Goal: Task Accomplishment & Management: Use online tool/utility

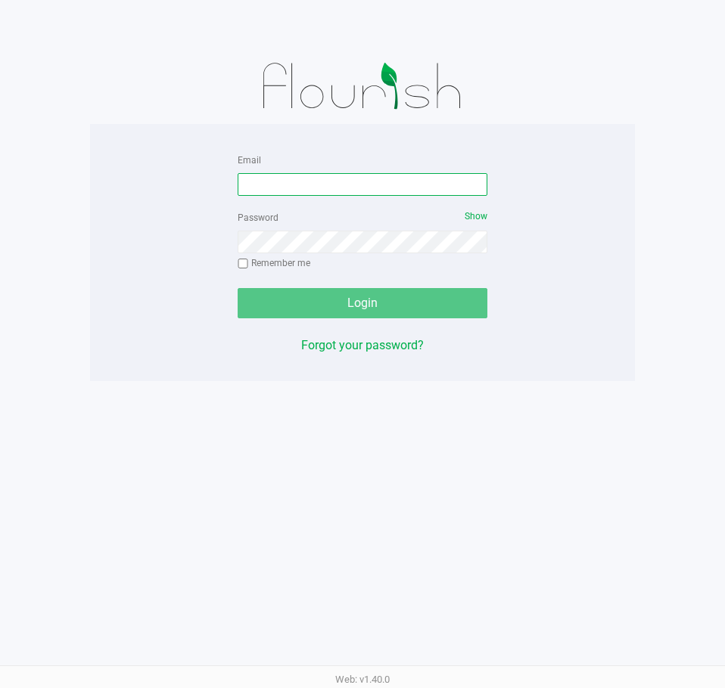
click at [350, 187] on input "Email" at bounding box center [362, 184] width 250 height 23
click at [368, 185] on input "Mhern@liveparallel.cxom" at bounding box center [362, 184] width 250 height 23
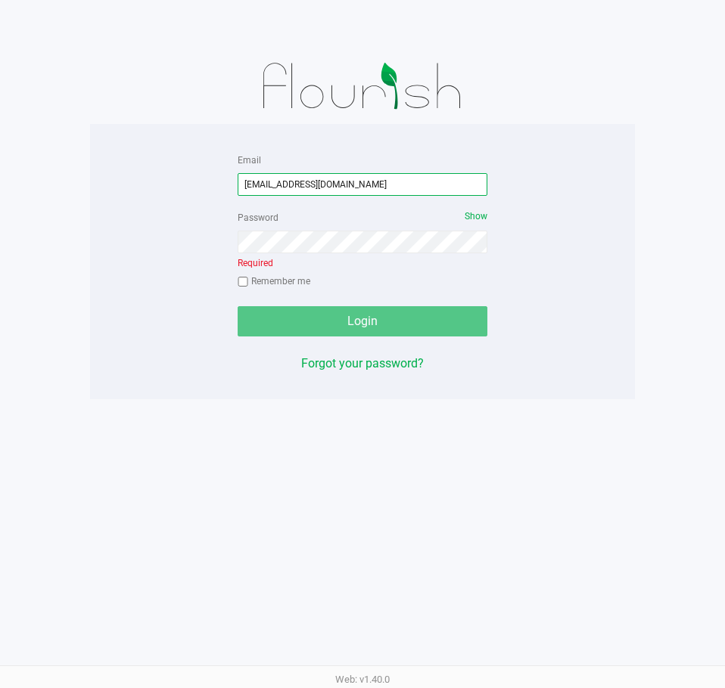
type input "Mhern@liveparallel.com"
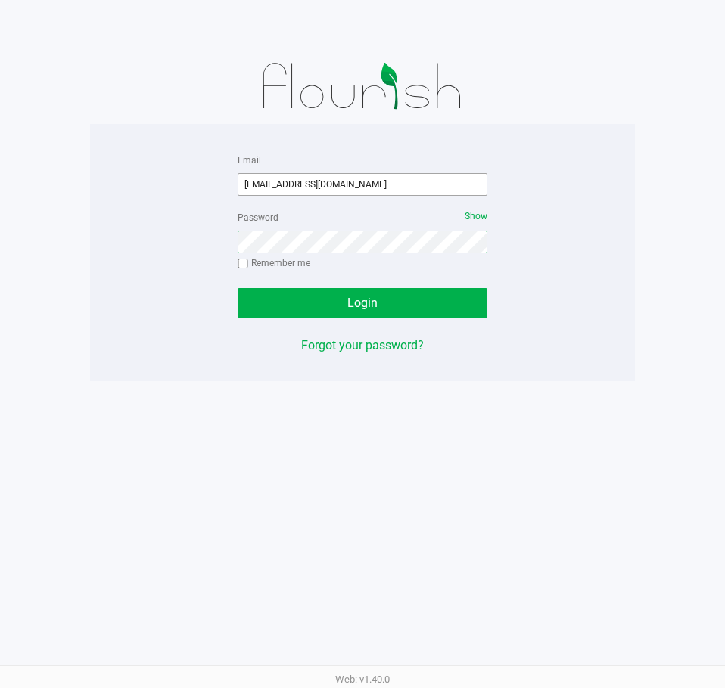
click at [237, 288] on button "Login" at bounding box center [362, 303] width 250 height 30
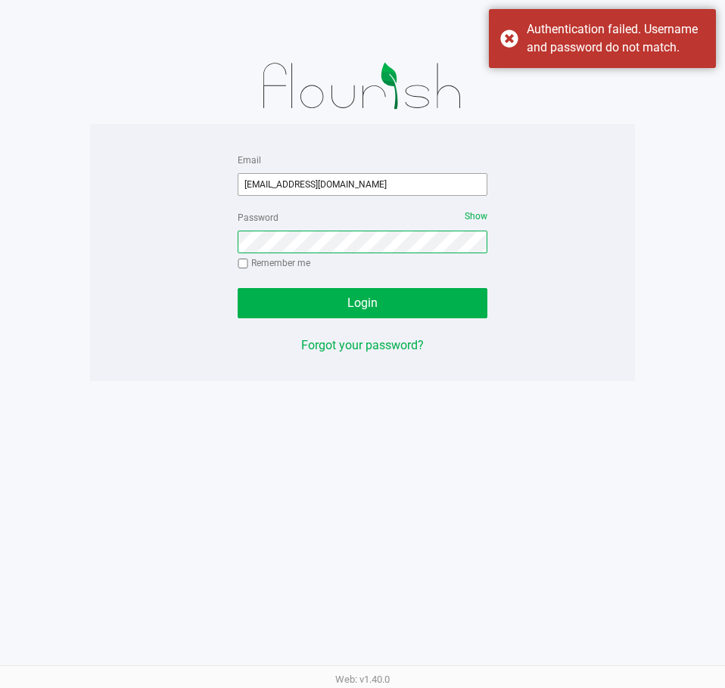
click at [237, 288] on button "Login" at bounding box center [362, 303] width 250 height 30
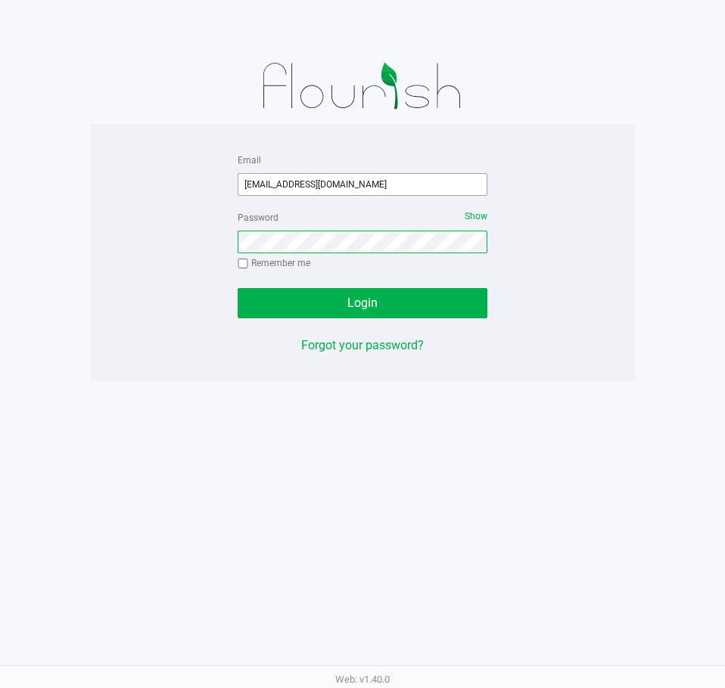
click at [237, 288] on button "Login" at bounding box center [362, 303] width 250 height 30
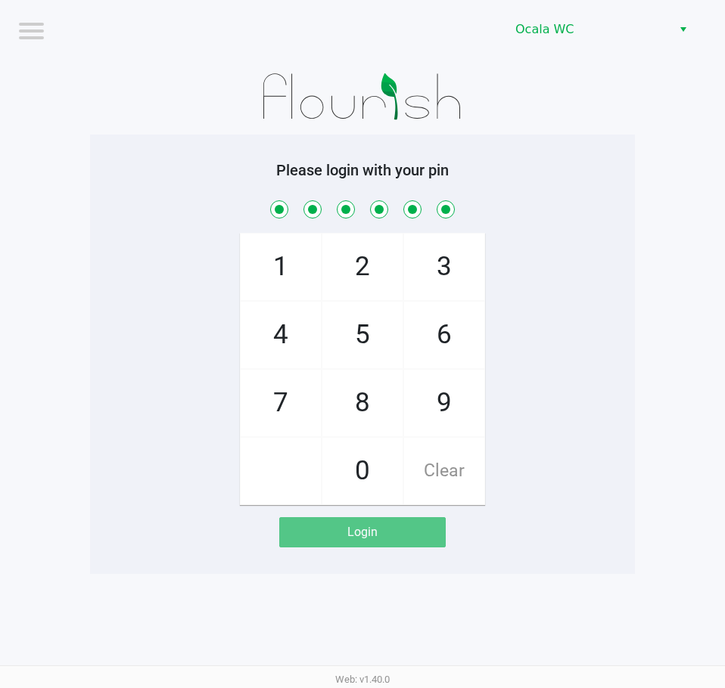
checkbox input "true"
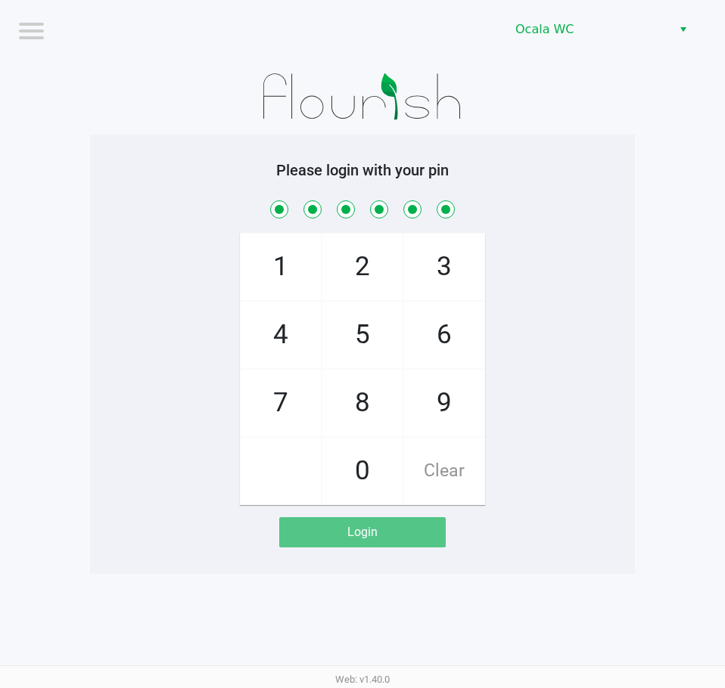
checkbox input "true"
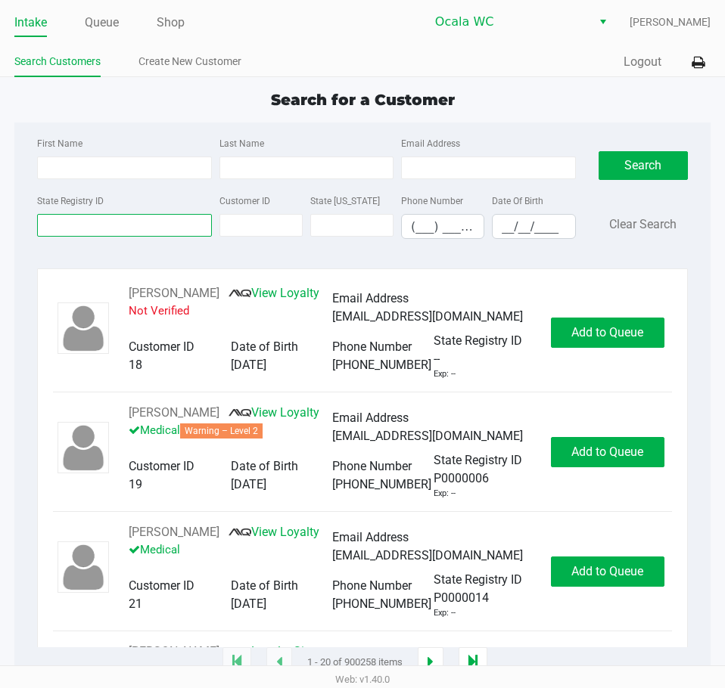
click at [123, 224] on input "State Registry ID" at bounding box center [124, 225] width 174 height 23
type input "p0ft4057"
click at [636, 156] on button "Search" at bounding box center [642, 165] width 89 height 29
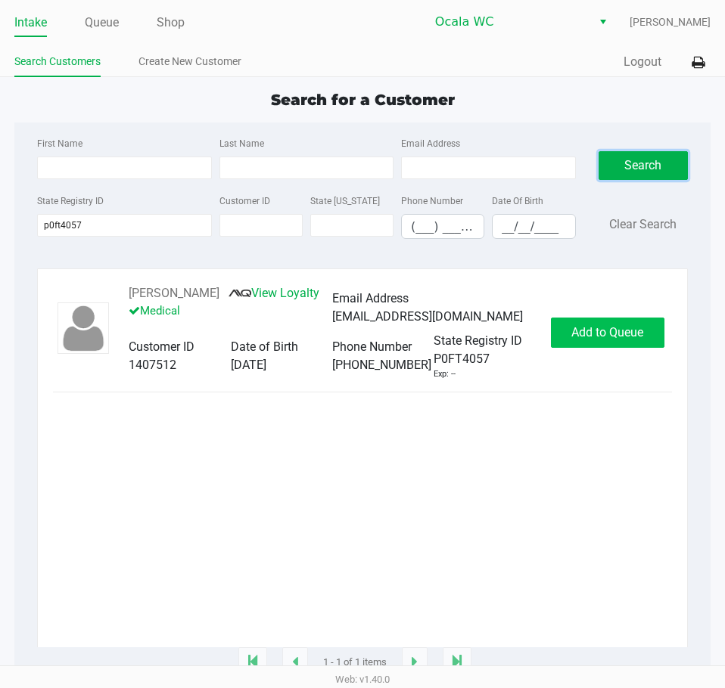
click at [612, 340] on span "Add to Queue" at bounding box center [607, 332] width 72 height 14
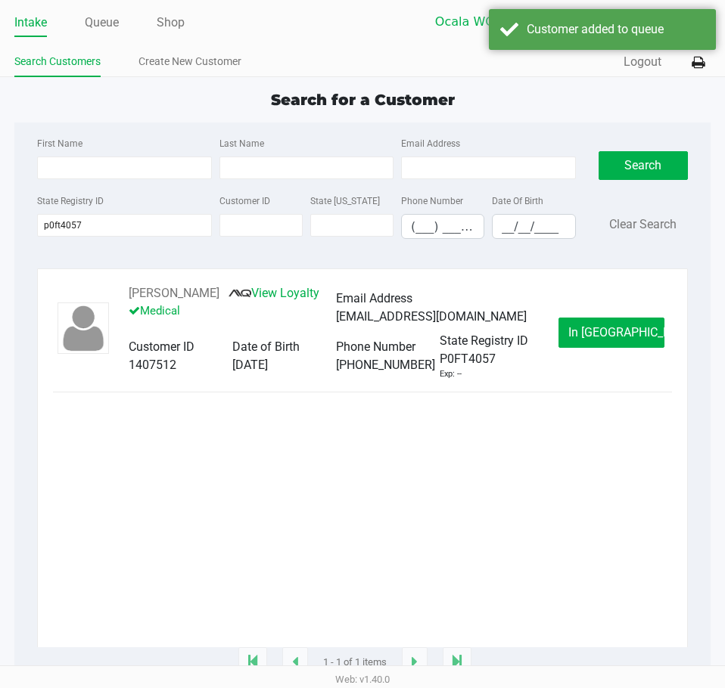
click at [113, 24] on link "Queue" at bounding box center [102, 22] width 34 height 21
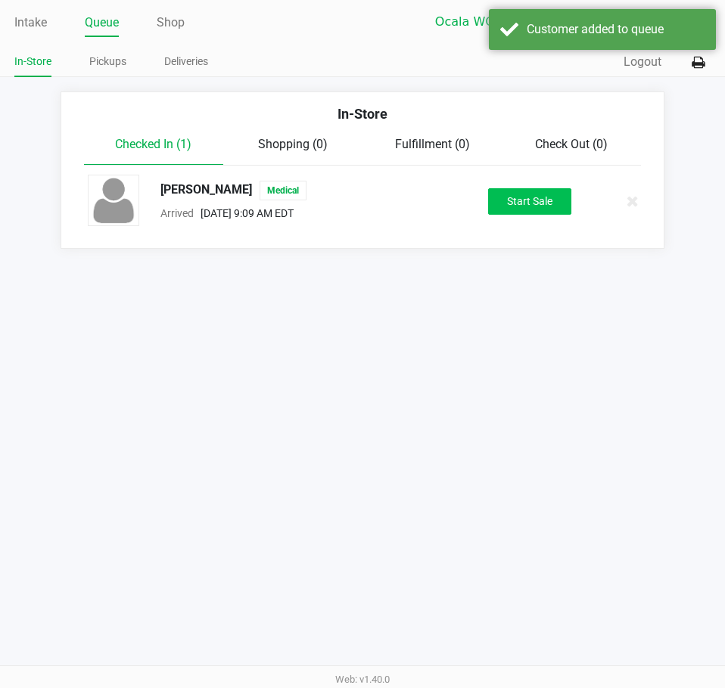
click at [529, 203] on button "Start Sale" at bounding box center [529, 201] width 83 height 26
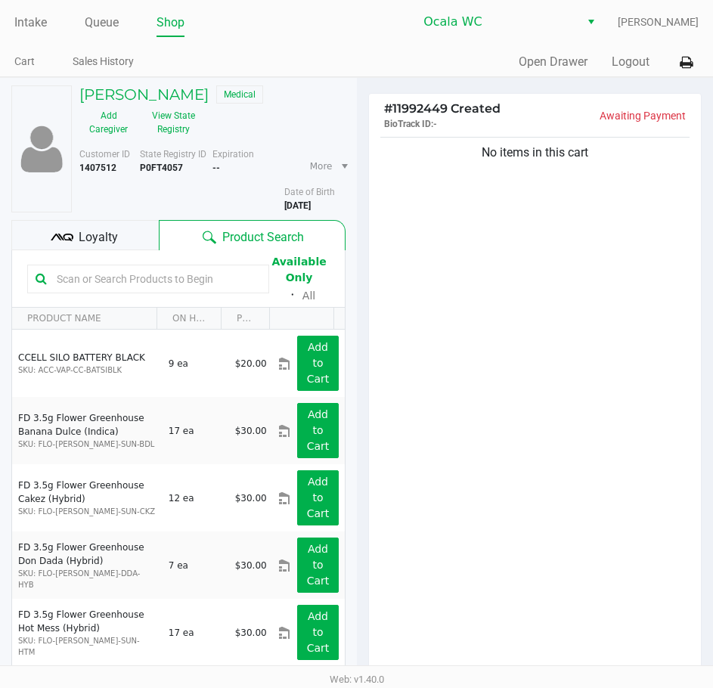
click at [132, 275] on input "text" at bounding box center [156, 279] width 210 height 23
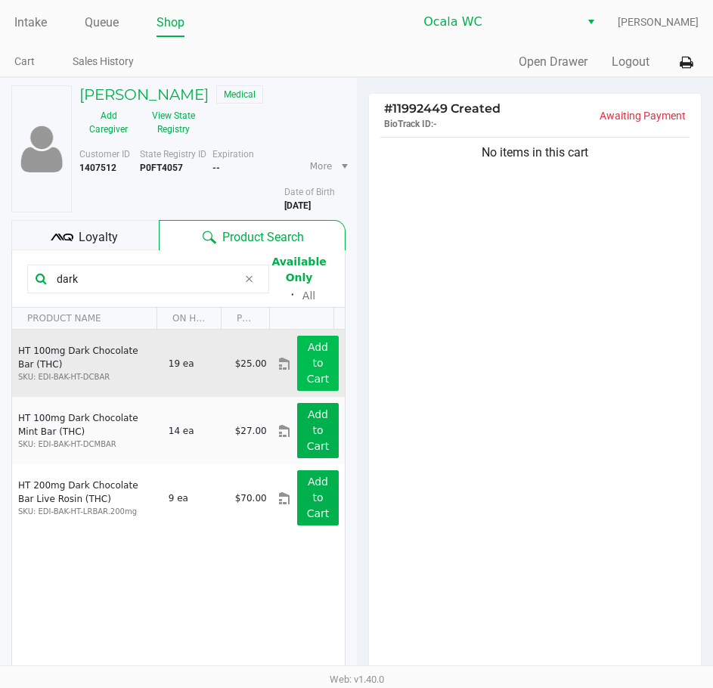
type input "dark"
click at [307, 351] on app-button-loader "Add to Cart" at bounding box center [318, 363] width 23 height 44
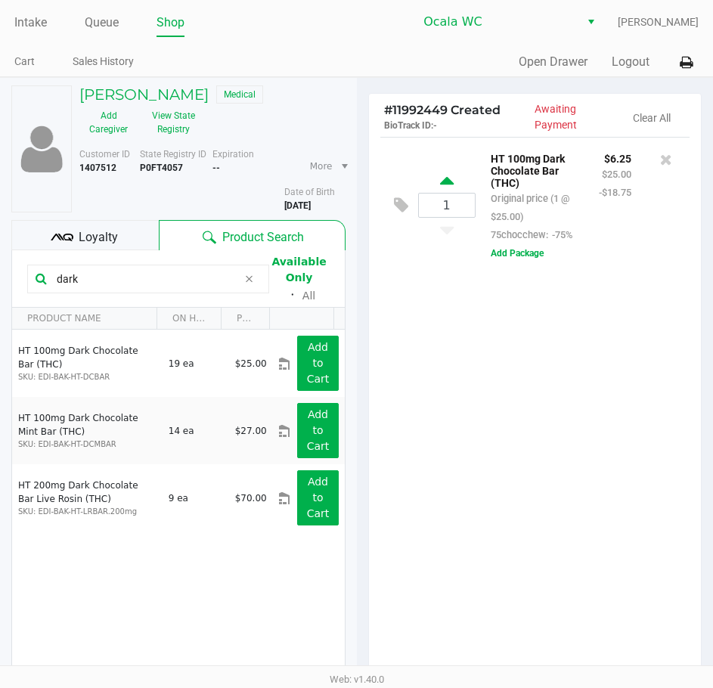
click at [442, 193] on icon at bounding box center [447, 183] width 14 height 19
type input "2"
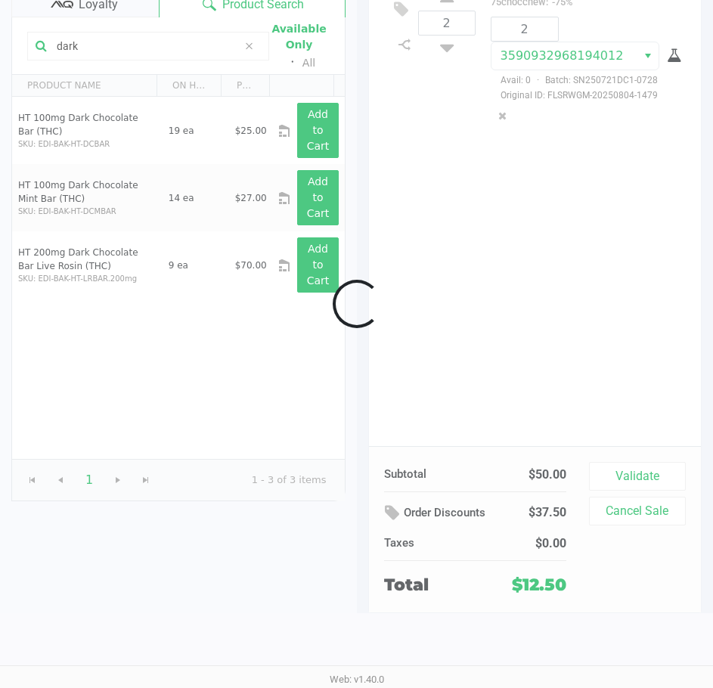
scroll to position [158, 0]
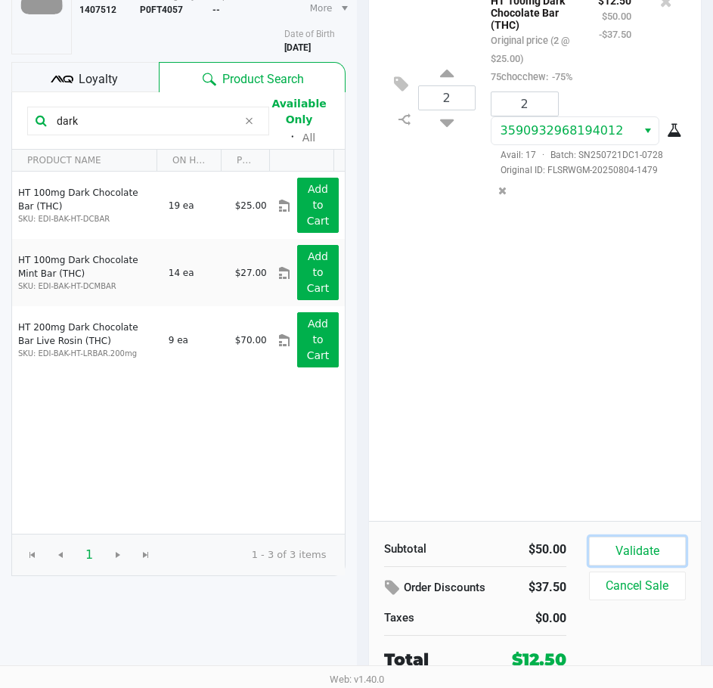
click at [632, 549] on button "Validate" at bounding box center [637, 551] width 97 height 29
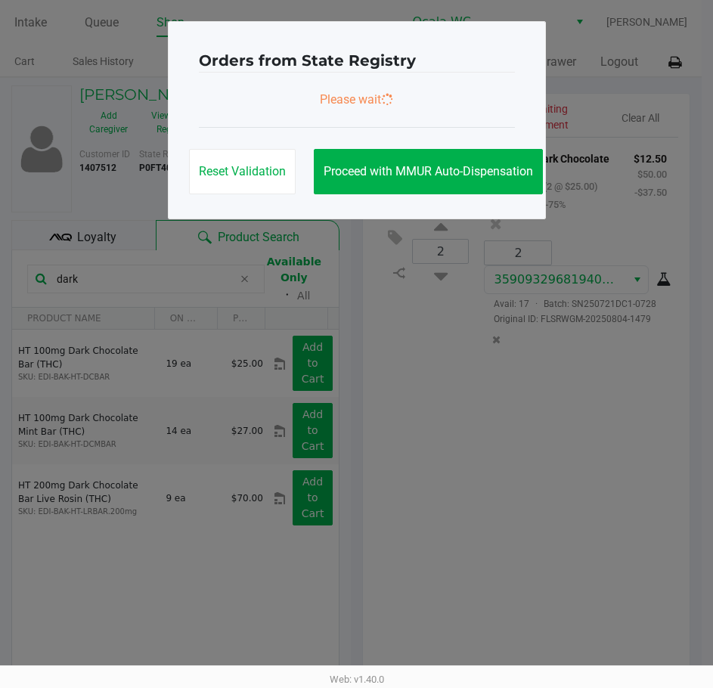
scroll to position [0, 0]
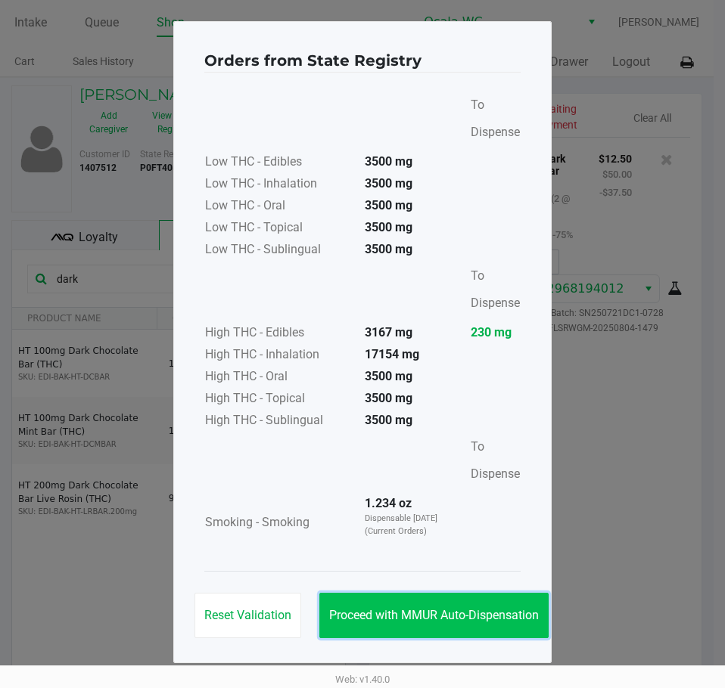
click at [421, 598] on button "Proceed with MMUR Auto-Dispensation" at bounding box center [433, 615] width 229 height 45
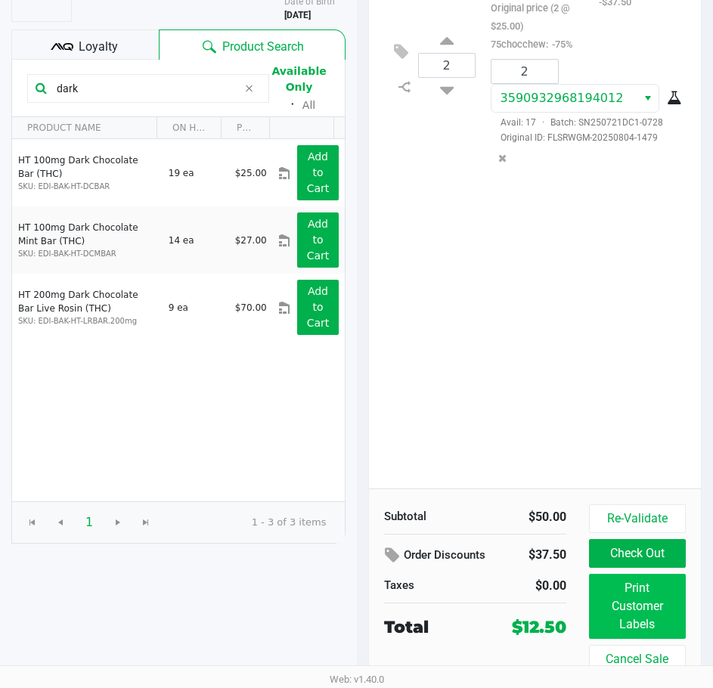
scroll to position [192, 0]
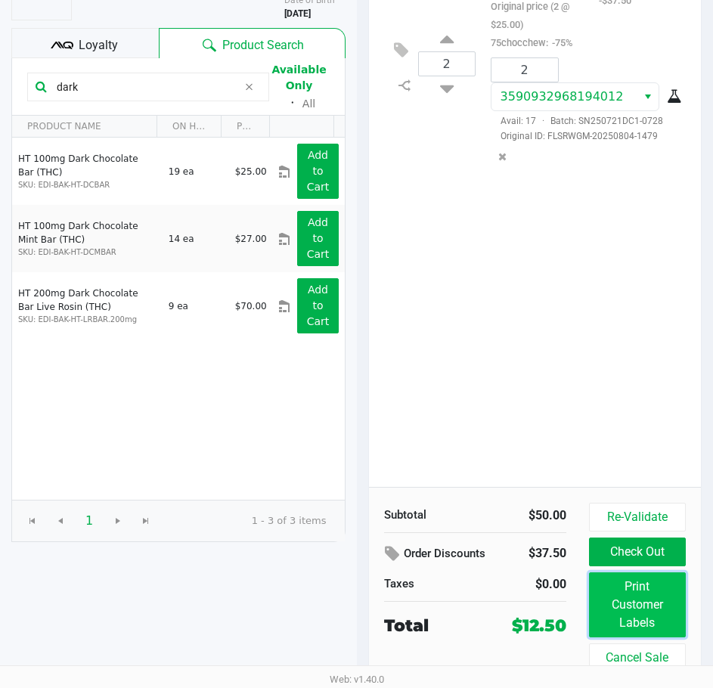
click at [655, 607] on button "Print Customer Labels" at bounding box center [637, 605] width 97 height 65
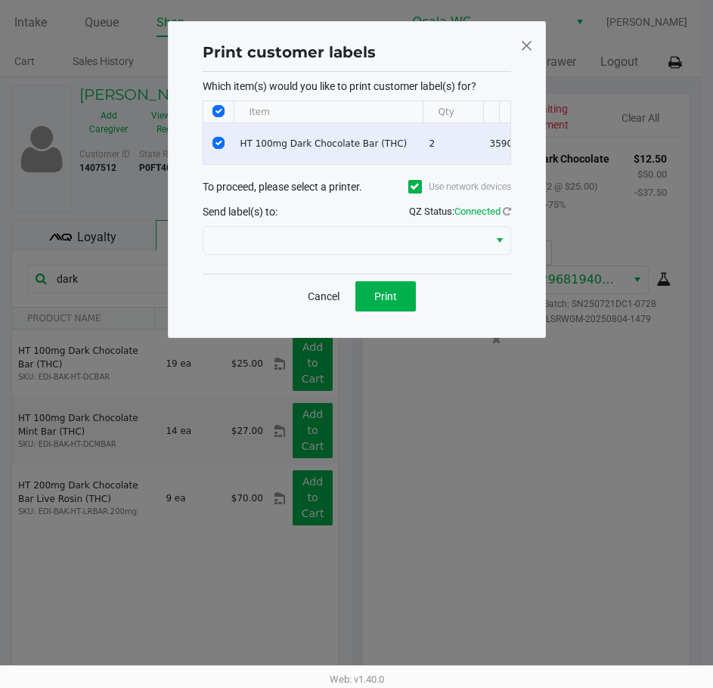
scroll to position [0, 0]
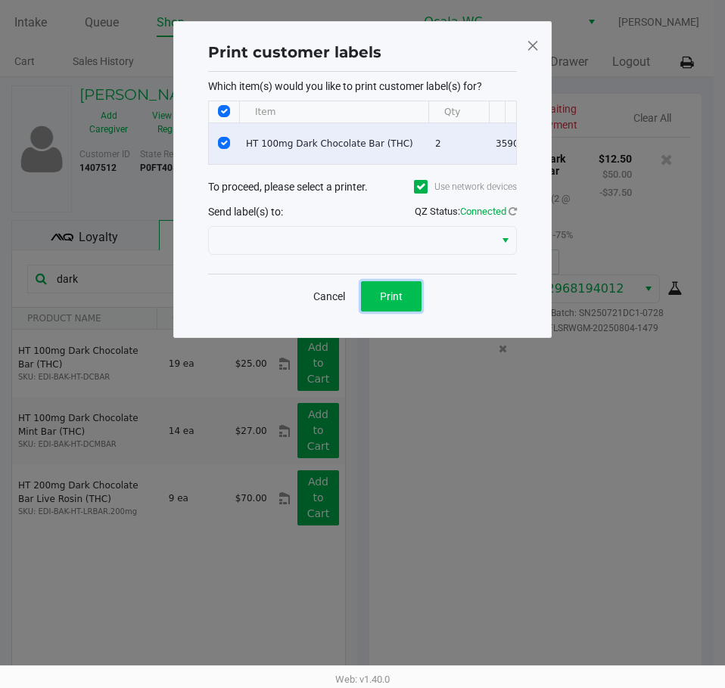
click at [401, 312] on button "Print" at bounding box center [391, 296] width 61 height 30
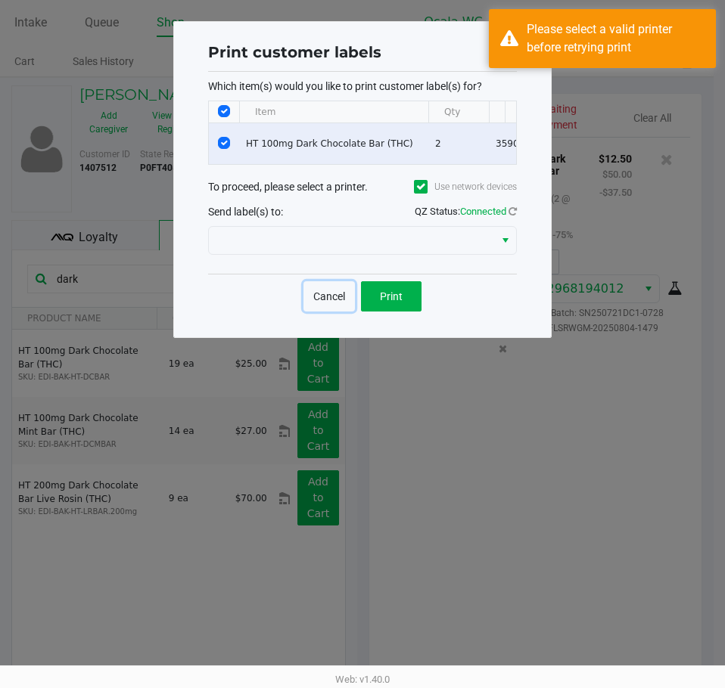
click at [316, 308] on button "Cancel" at bounding box center [328, 296] width 51 height 30
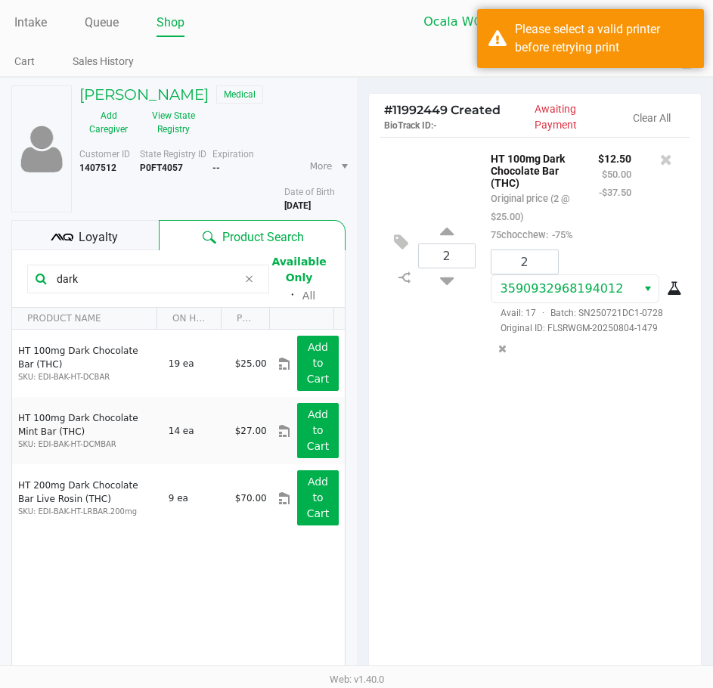
click at [678, 567] on div "2 HT 100mg Dark Chocolate Bar (THC) Original price (2 @ $25.00) 75chocchew: -75…" at bounding box center [535, 408] width 333 height 542
click at [623, 51] on div "Please select a valid printer before retrying print" at bounding box center [604, 38] width 178 height 36
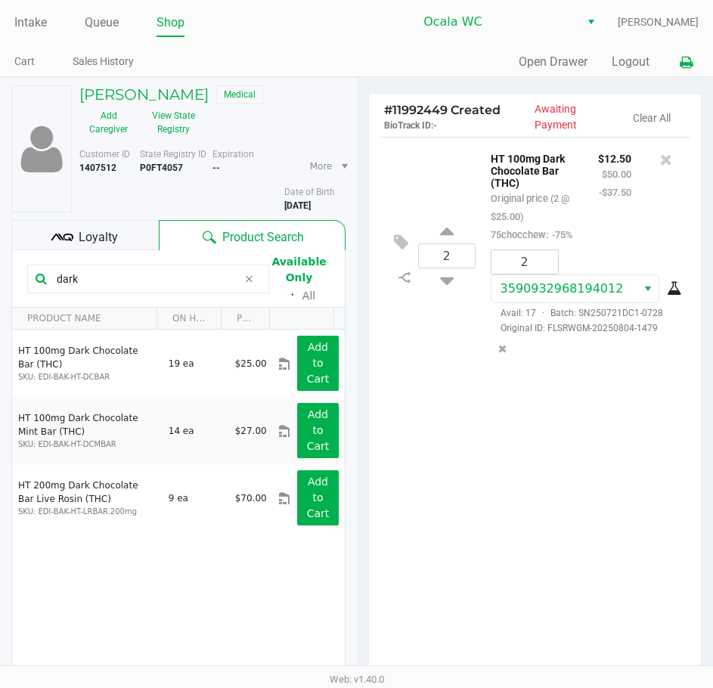
click at [687, 59] on icon at bounding box center [686, 62] width 13 height 11
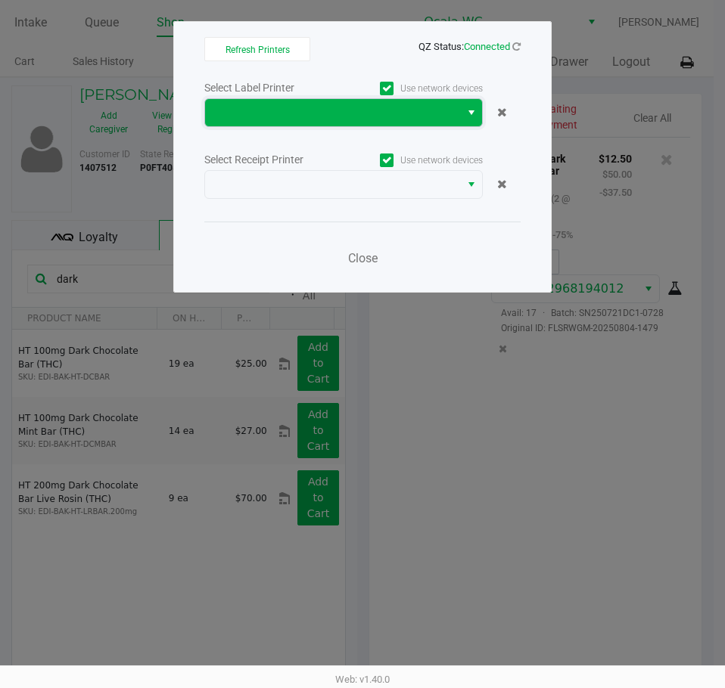
click at [387, 98] on kendo-dropdownlist at bounding box center [343, 112] width 278 height 29
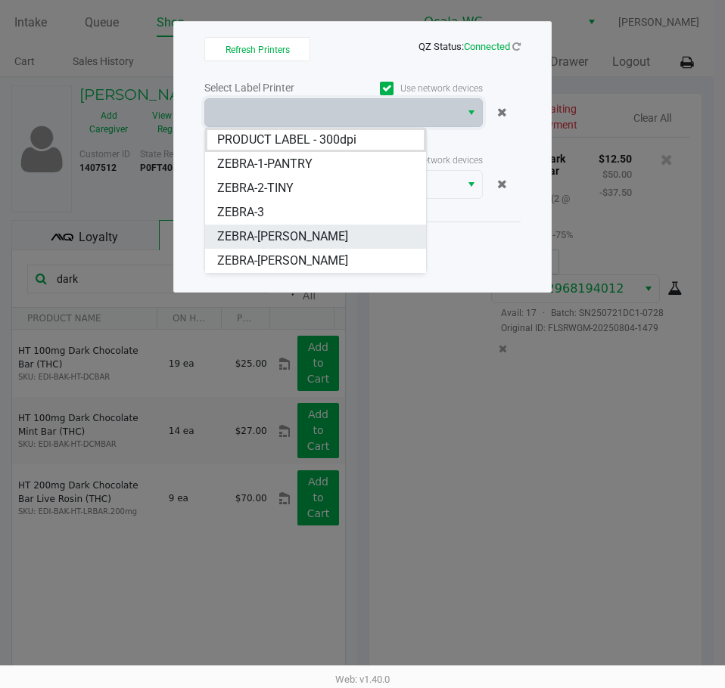
click at [326, 235] on span "ZEBRA-BRANDY-CLARK" at bounding box center [282, 237] width 131 height 18
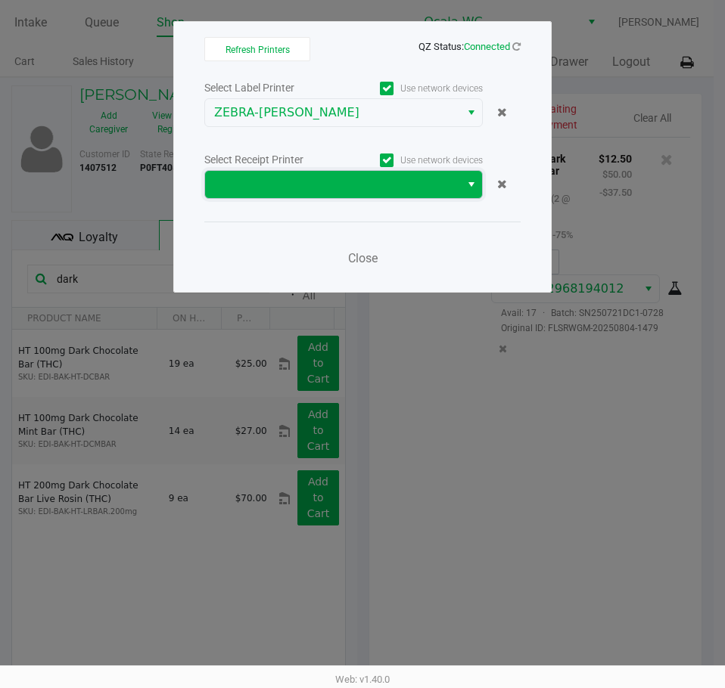
click at [328, 176] on span at bounding box center [332, 184] width 237 height 18
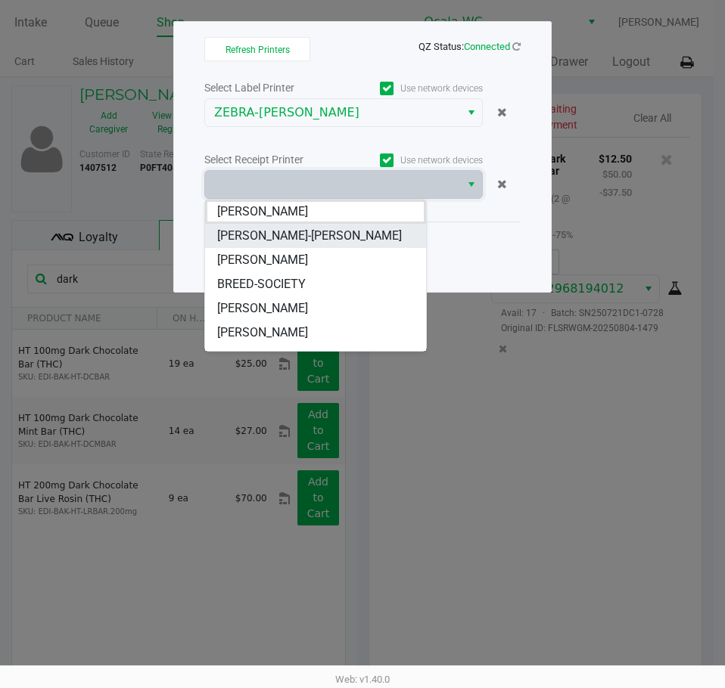
drag, startPoint x: 333, startPoint y: 256, endPoint x: 331, endPoint y: 232, distance: 24.3
click at [331, 232] on ul "BRAD-PITT BRANDY-ANISTON BRANDY-CLARK BREED-SOCIETY BRENDA-LEE BRITT-NICOLE BRO…" at bounding box center [315, 321] width 221 height 242
click at [331, 232] on li "BRANDY-ANISTON" at bounding box center [315, 236] width 221 height 24
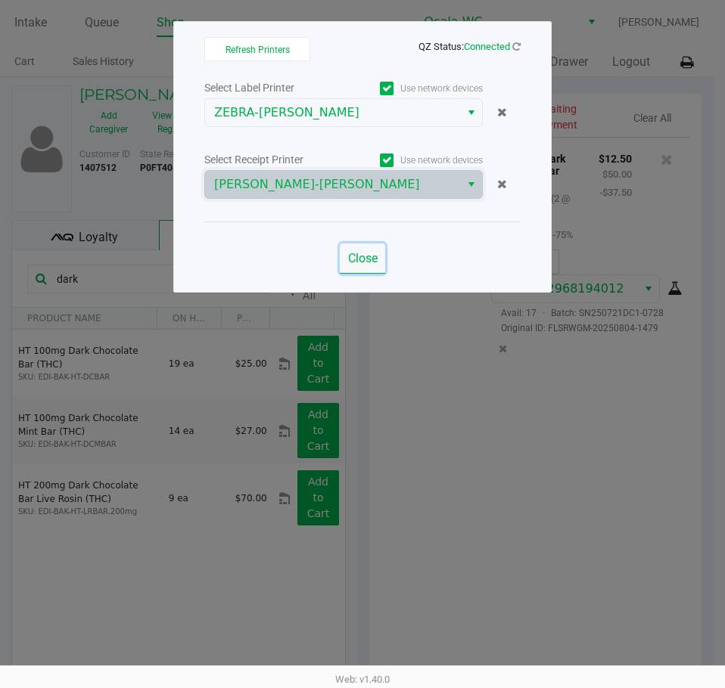
click at [366, 263] on span "Close" at bounding box center [362, 258] width 29 height 14
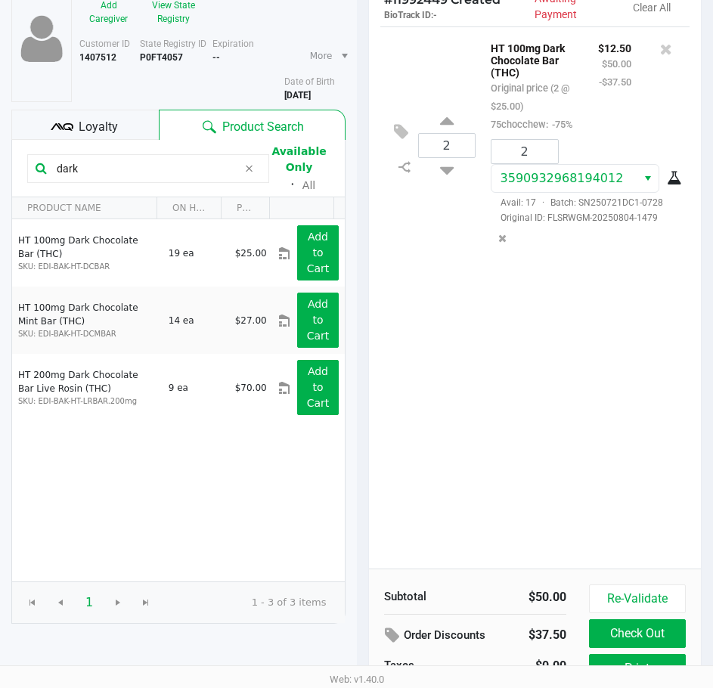
scroll to position [192, 0]
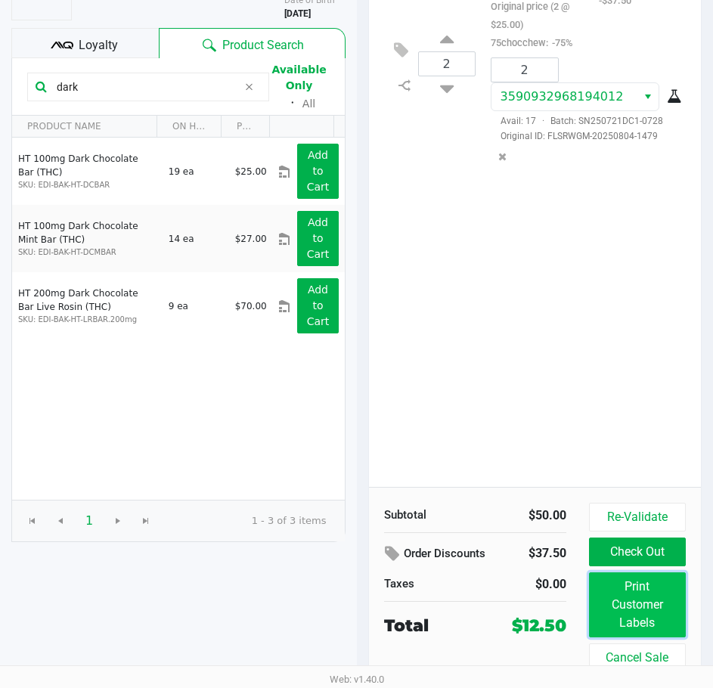
click at [641, 610] on button "Print Customer Labels" at bounding box center [637, 605] width 97 height 65
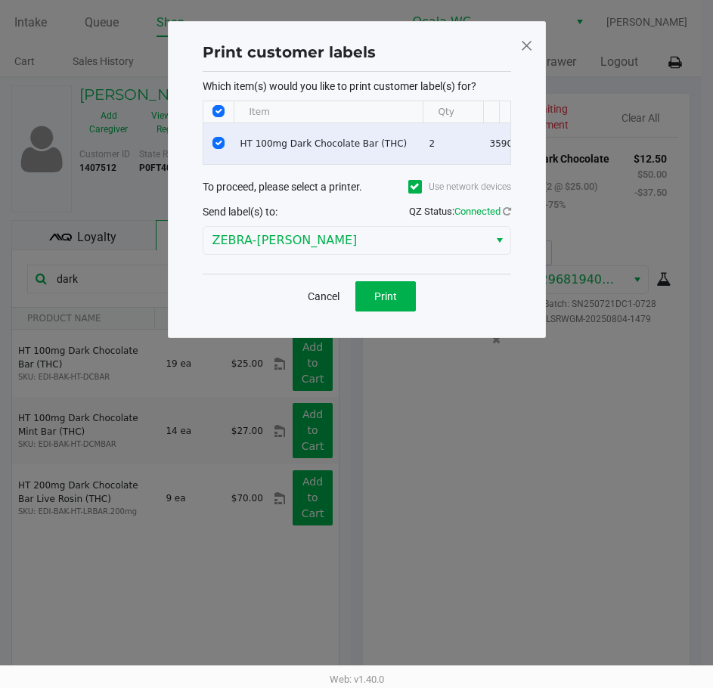
scroll to position [0, 0]
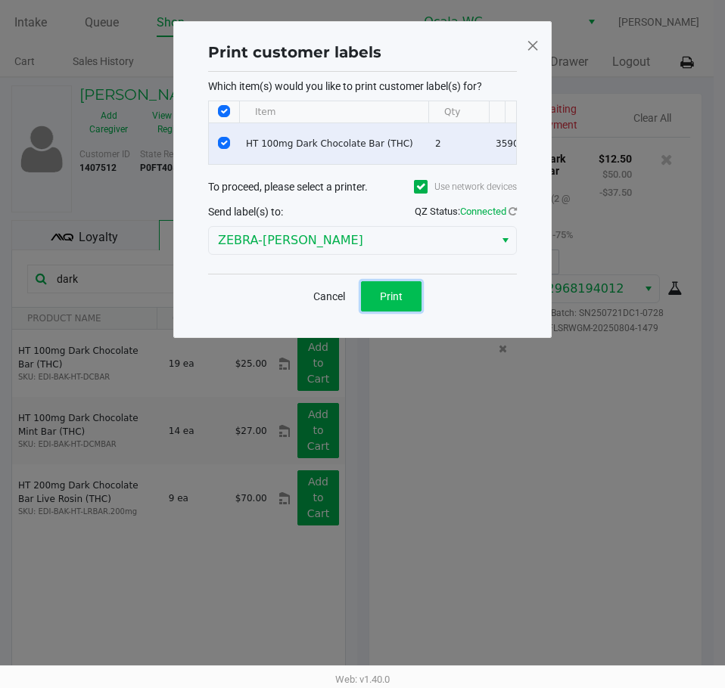
click at [404, 300] on button "Print" at bounding box center [391, 296] width 61 height 30
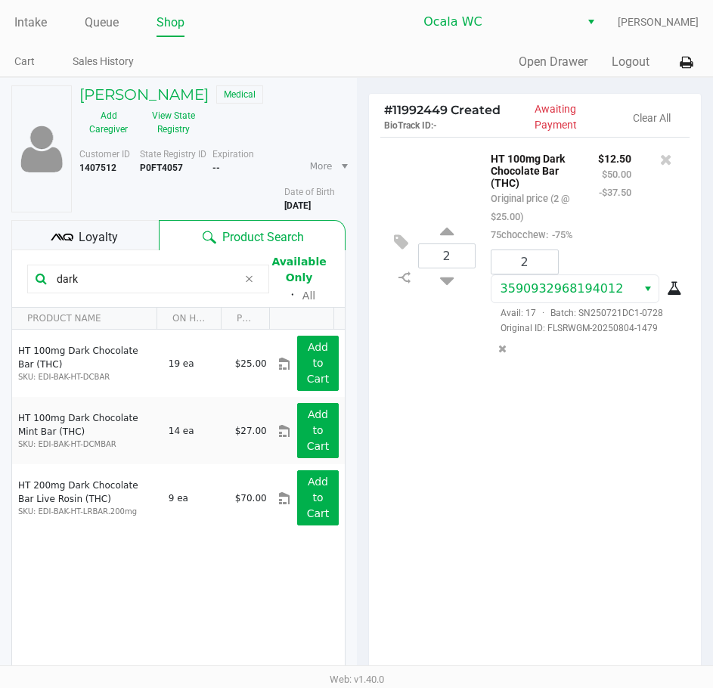
scroll to position [192, 0]
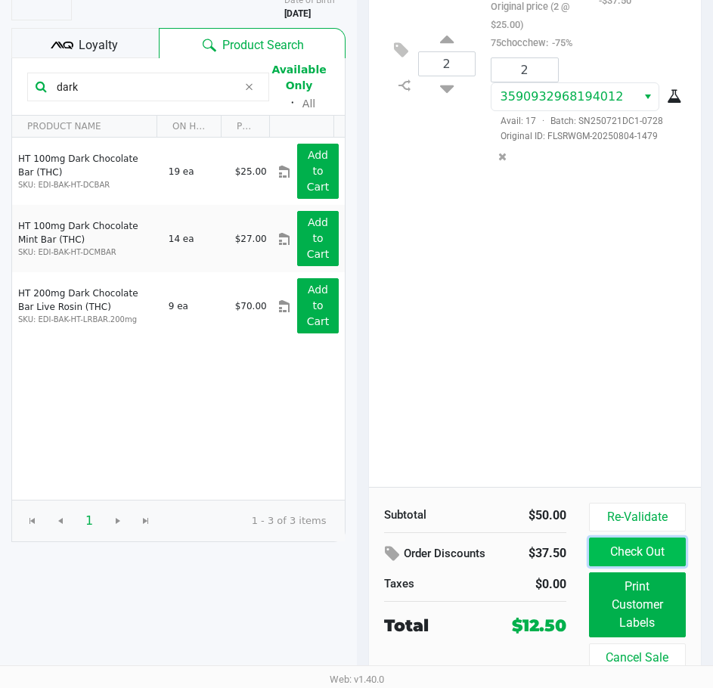
click at [650, 547] on button "Check Out" at bounding box center [637, 552] width 97 height 29
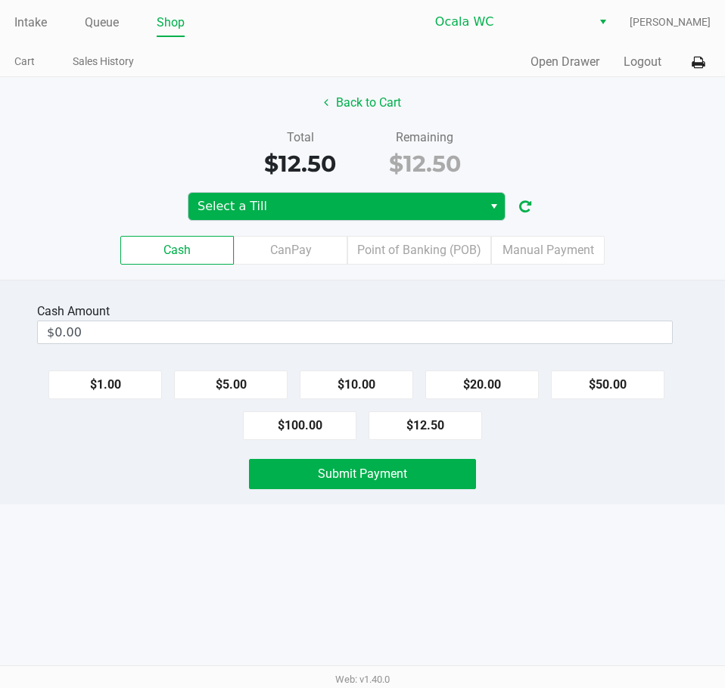
click at [248, 194] on span "Select a Till" at bounding box center [335, 206] width 294 height 27
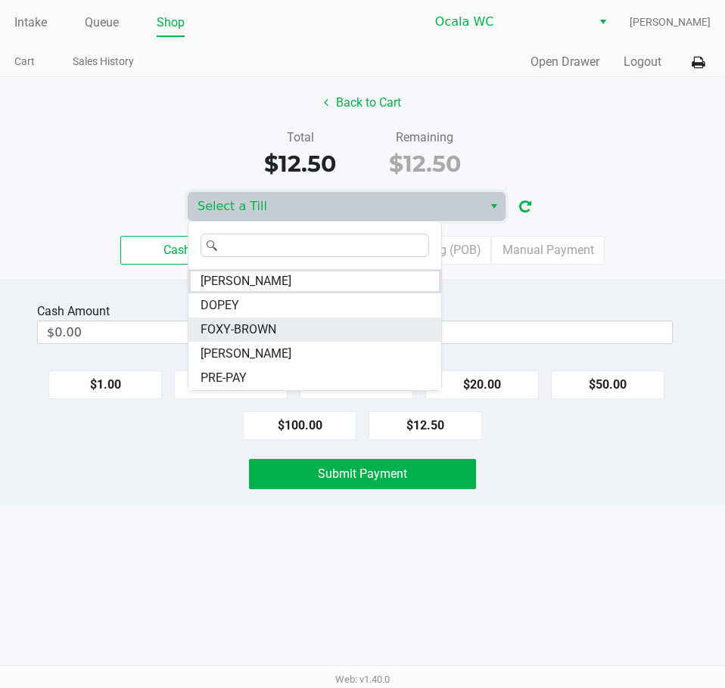
click at [265, 322] on span "FOXY-BROWN" at bounding box center [238, 330] width 76 height 18
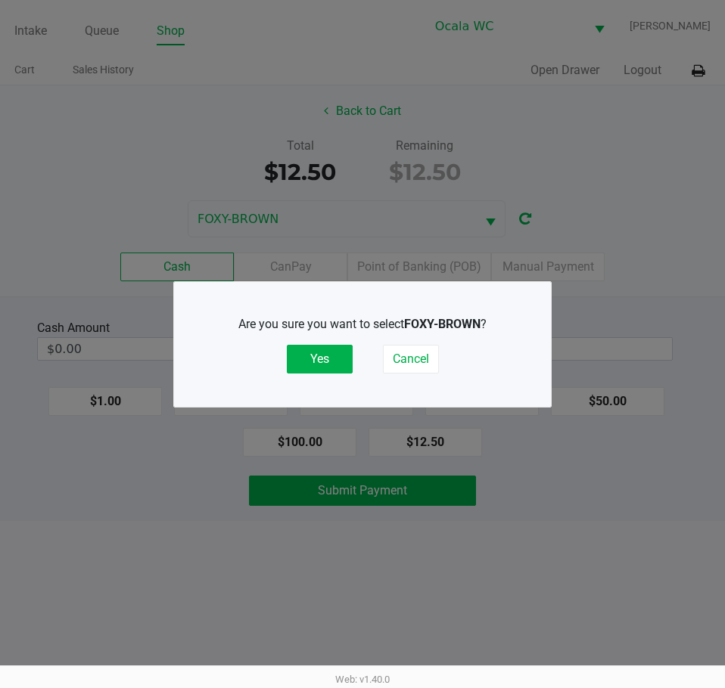
click at [312, 364] on button "Yes" at bounding box center [320, 359] width 66 height 29
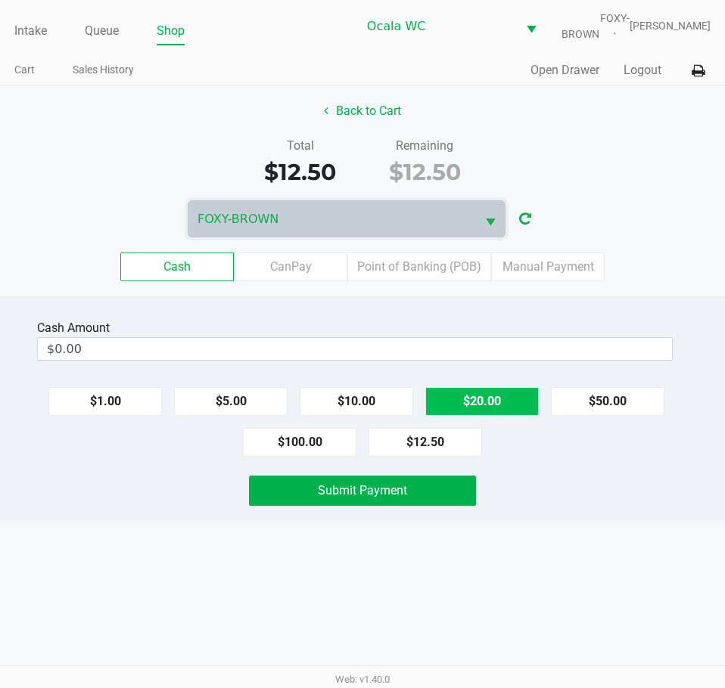
click at [484, 399] on button "$20.00" at bounding box center [481, 401] width 113 height 29
type input "$20.00"
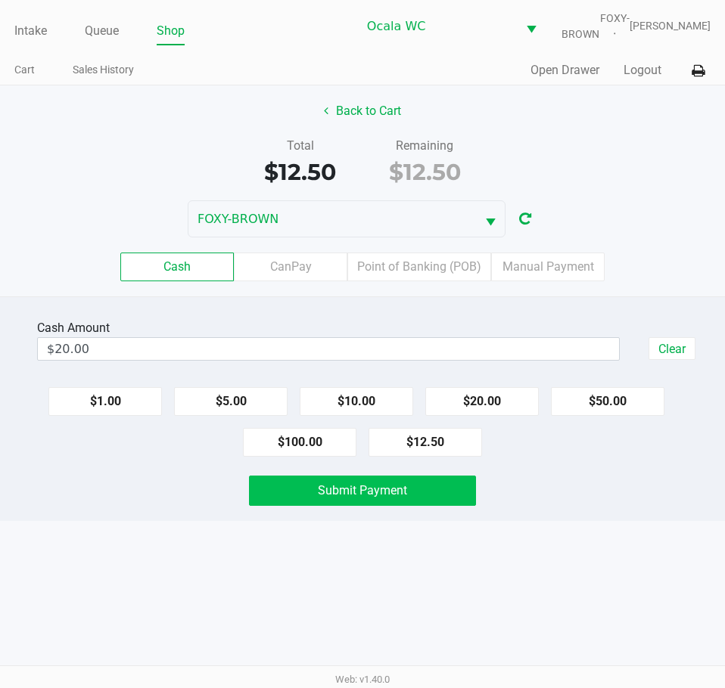
click at [353, 499] on button "Submit Payment" at bounding box center [362, 491] width 226 height 30
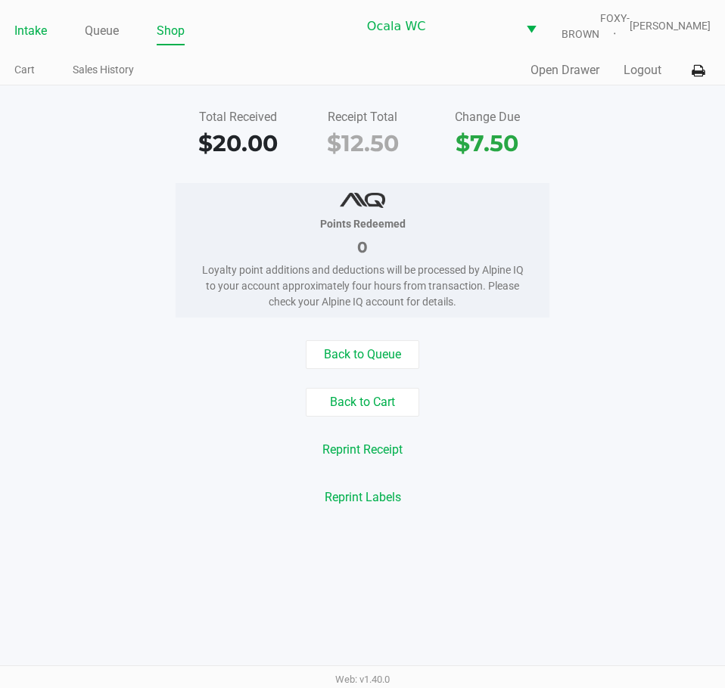
click at [18, 32] on link "Intake" at bounding box center [30, 30] width 33 height 21
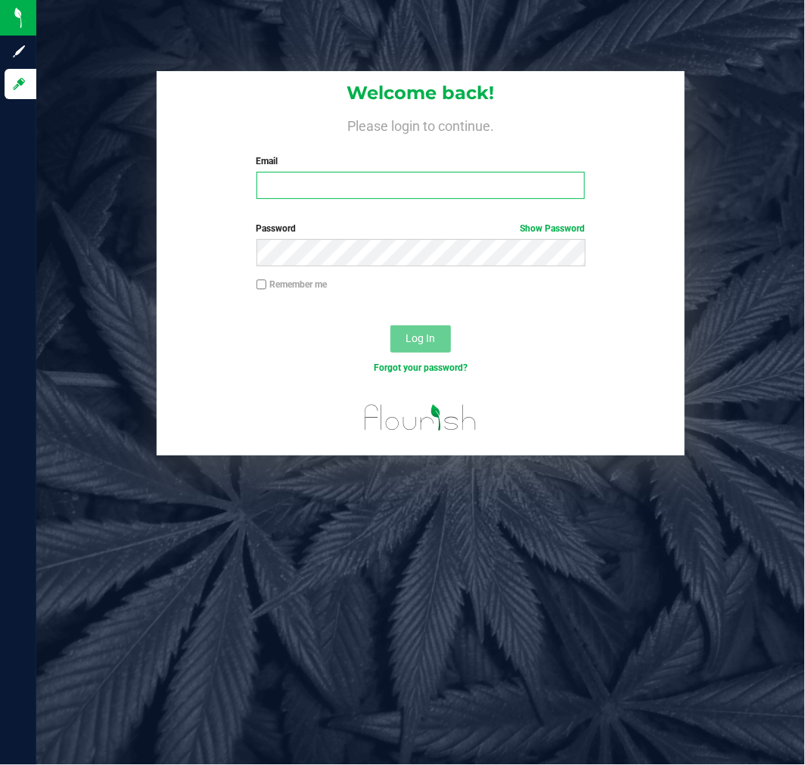
click at [390, 178] on input "Email" at bounding box center [420, 185] width 329 height 27
type input "Mhern@liveparallel.com"
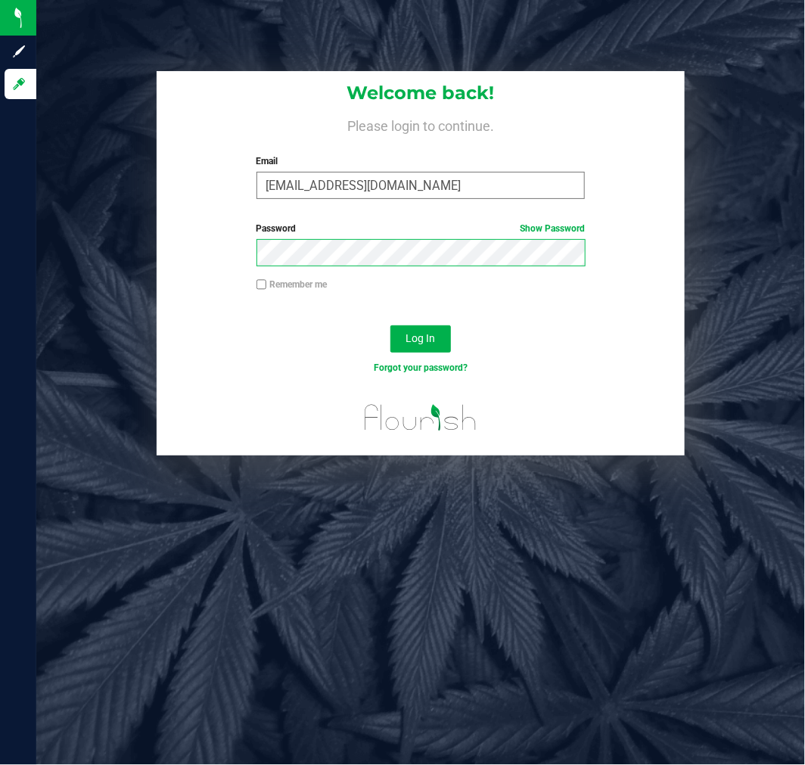
click at [390, 325] on button "Log In" at bounding box center [420, 338] width 61 height 27
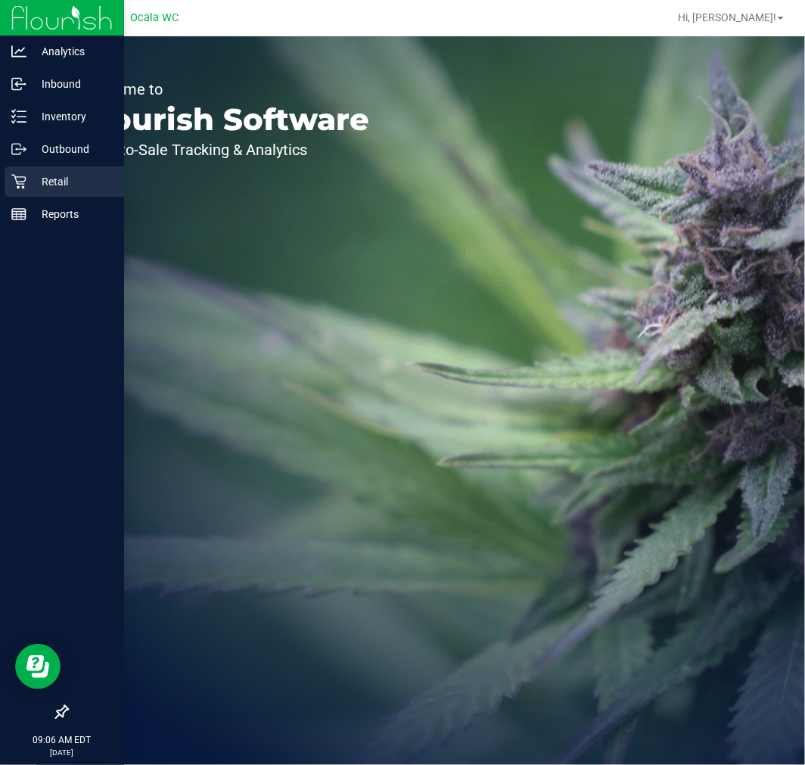
click at [15, 180] on icon at bounding box center [18, 181] width 15 height 15
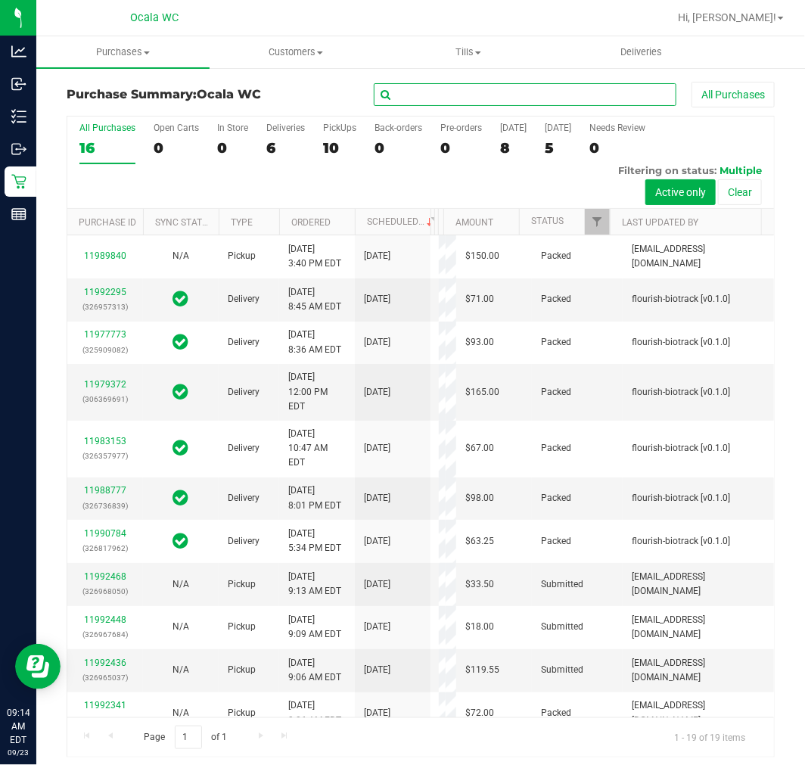
click at [399, 96] on input "text" at bounding box center [525, 94] width 303 height 23
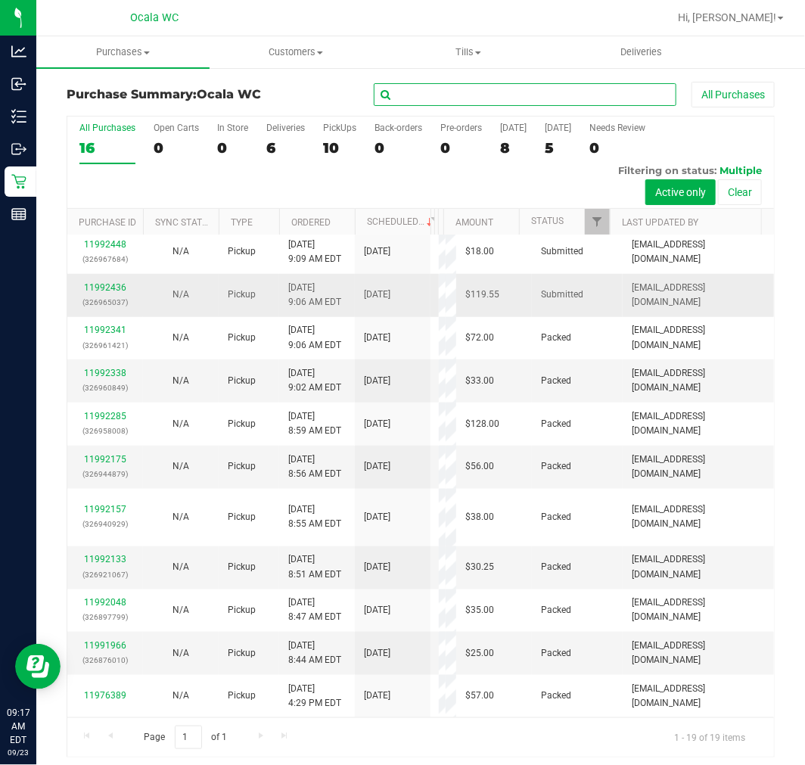
scroll to position [504, 0]
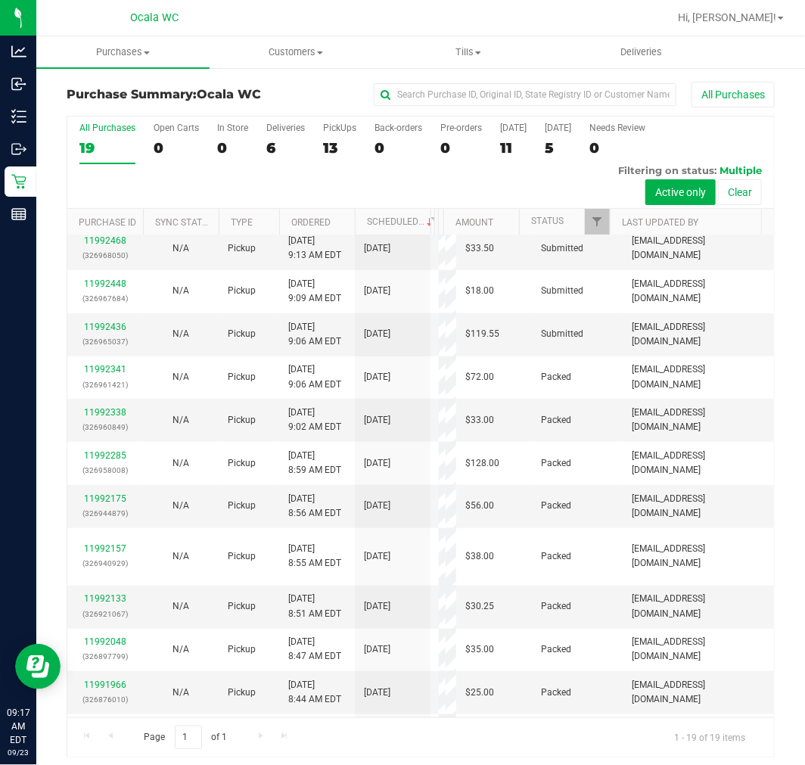
scroll to position [504, 0]
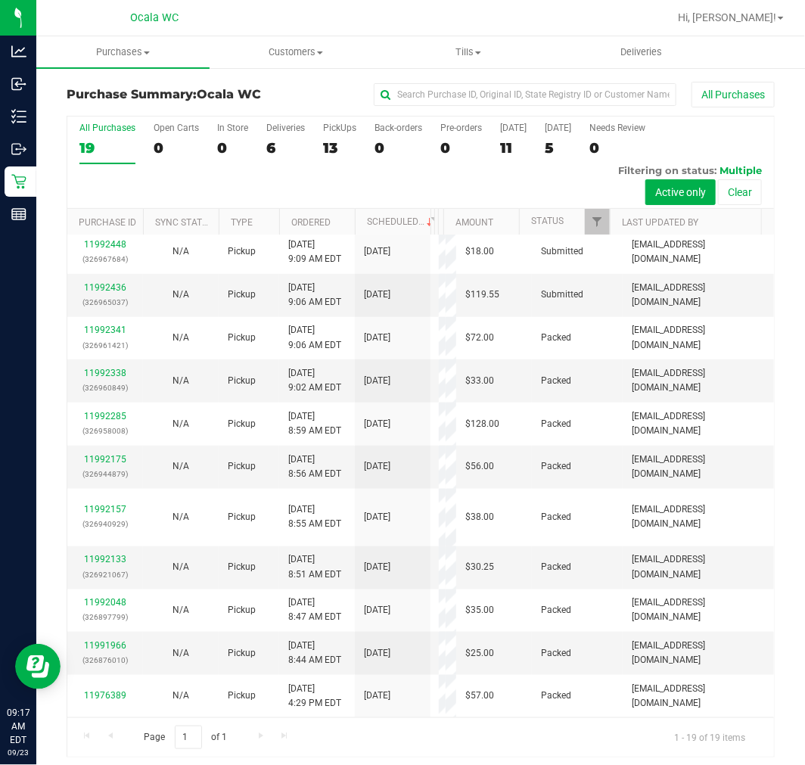
click at [124, 206] on link "11992468" at bounding box center [105, 201] width 42 height 11
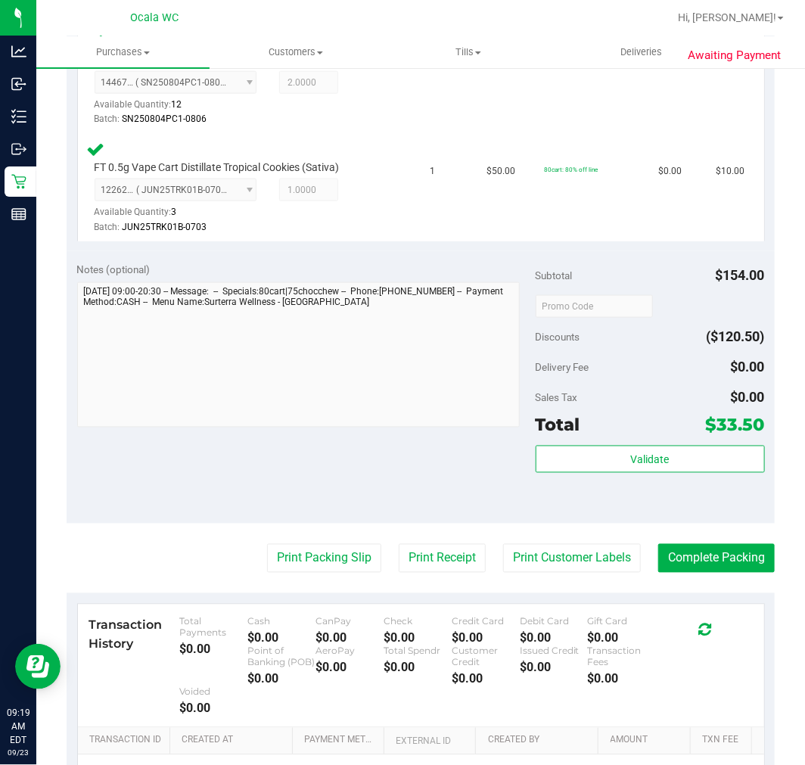
scroll to position [588, 0]
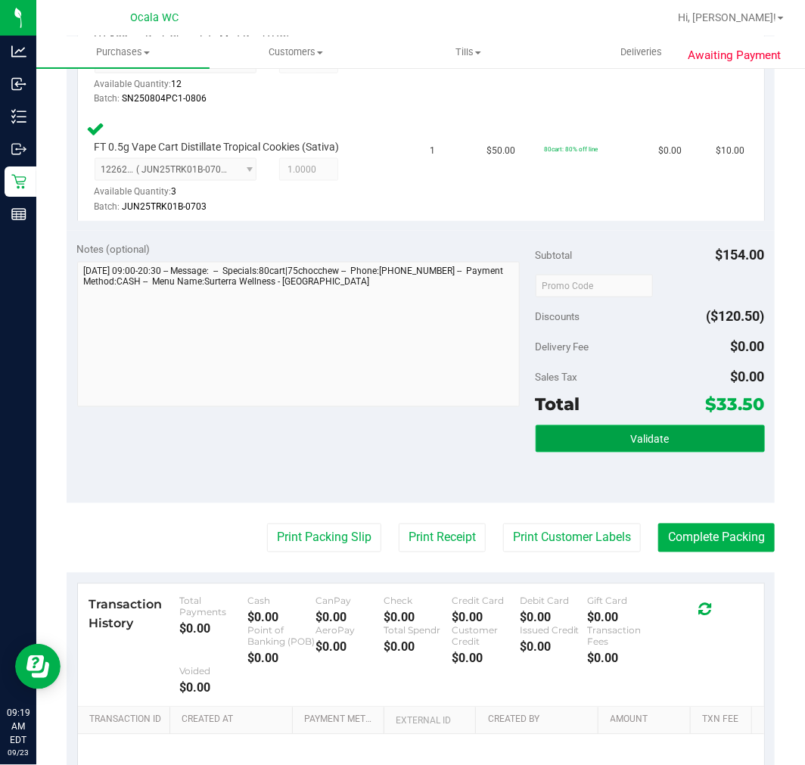
click at [641, 441] on span "Validate" at bounding box center [650, 439] width 39 height 12
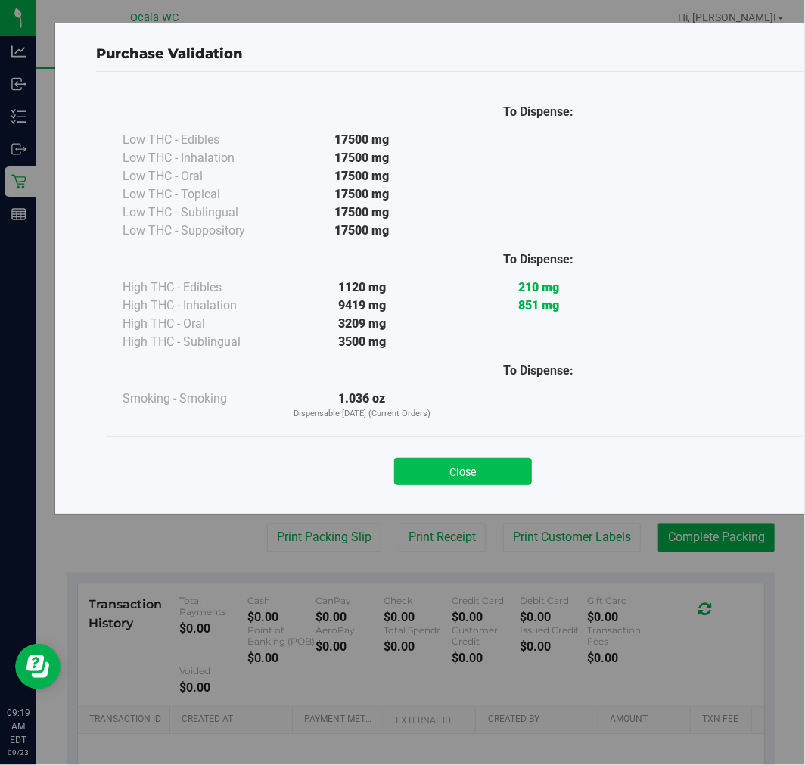
click at [455, 473] on button "Close" at bounding box center [463, 471] width 138 height 27
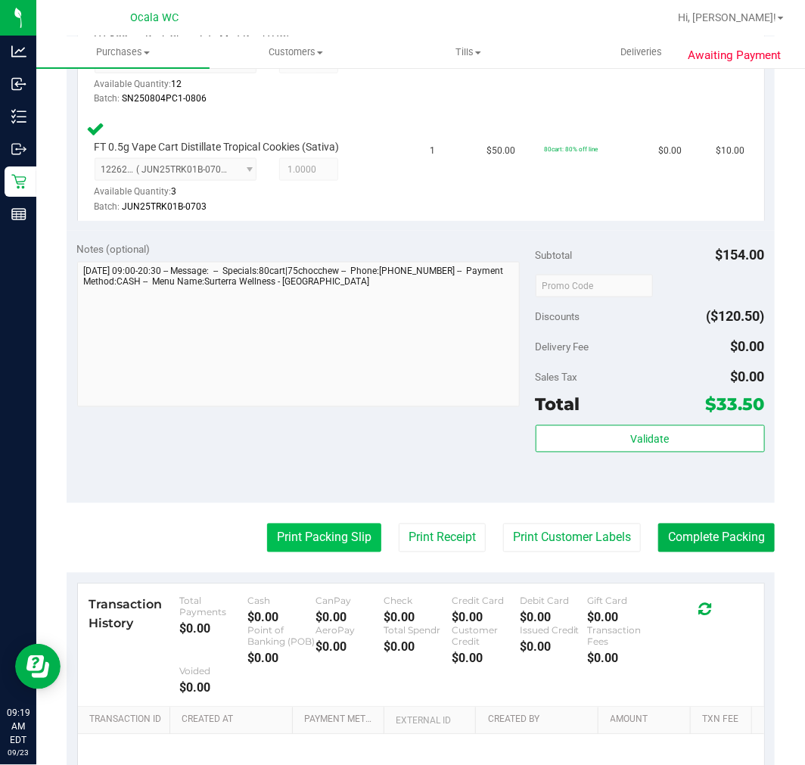
click at [290, 529] on button "Print Packing Slip" at bounding box center [324, 537] width 114 height 29
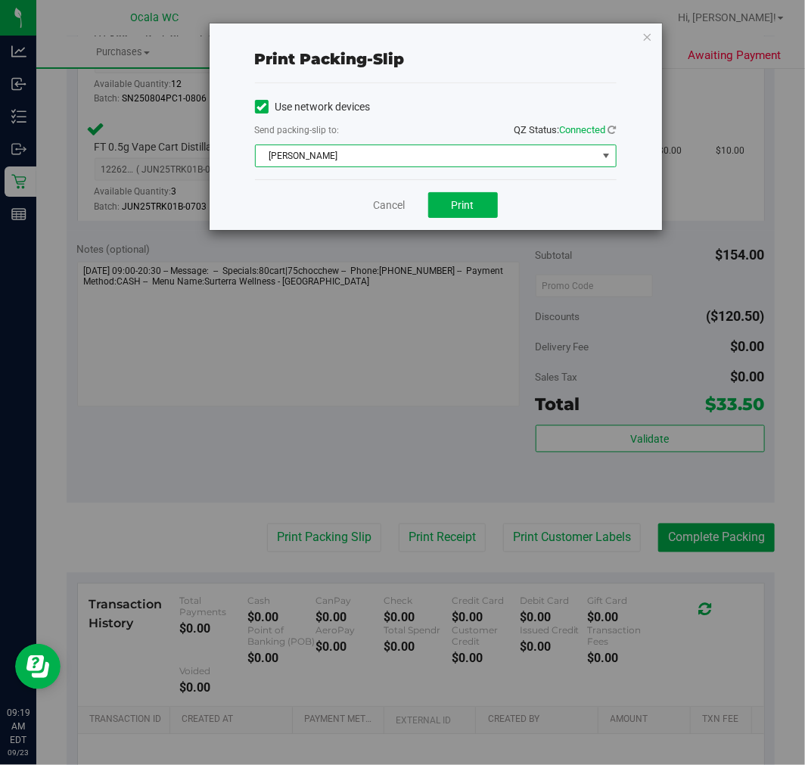
click at [443, 155] on span "BRAD-PITT" at bounding box center [426, 155] width 341 height 21
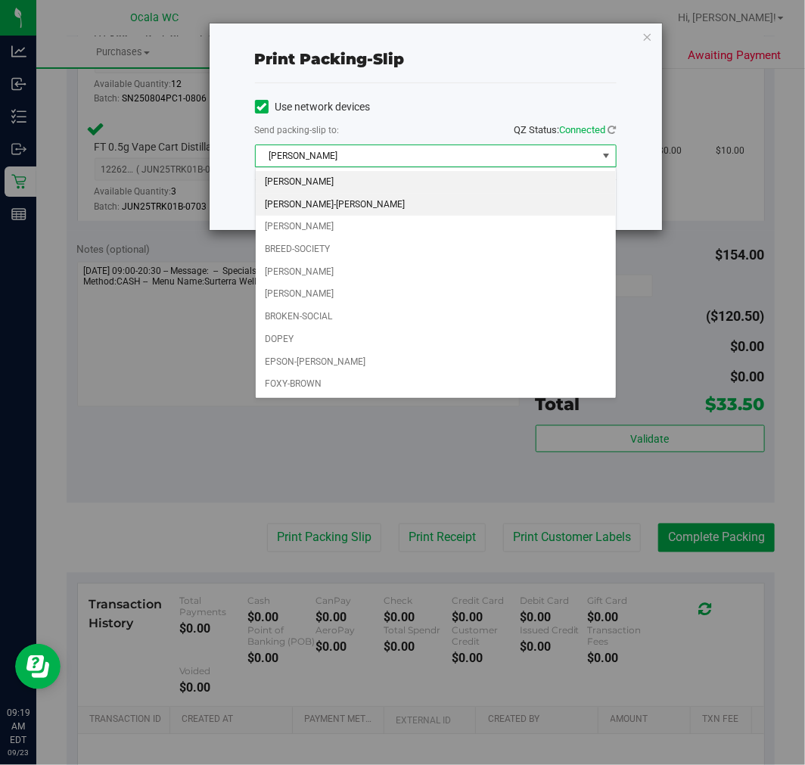
click at [383, 203] on li "BRANDY-ANISTON" at bounding box center [436, 205] width 360 height 23
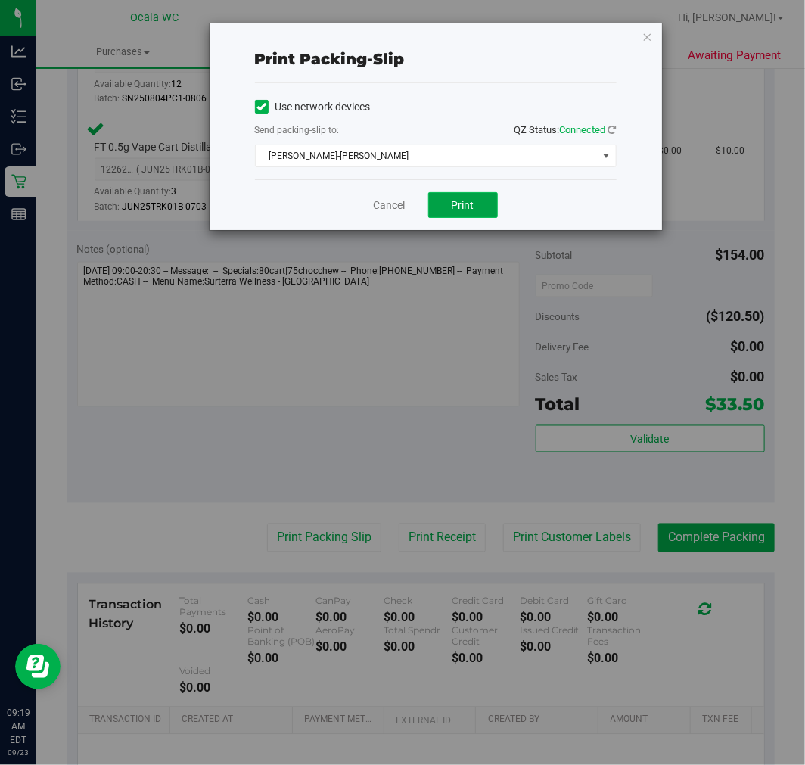
click at [477, 217] on button "Print" at bounding box center [463, 205] width 70 height 26
click at [384, 205] on link "Cancel" at bounding box center [390, 205] width 32 height 16
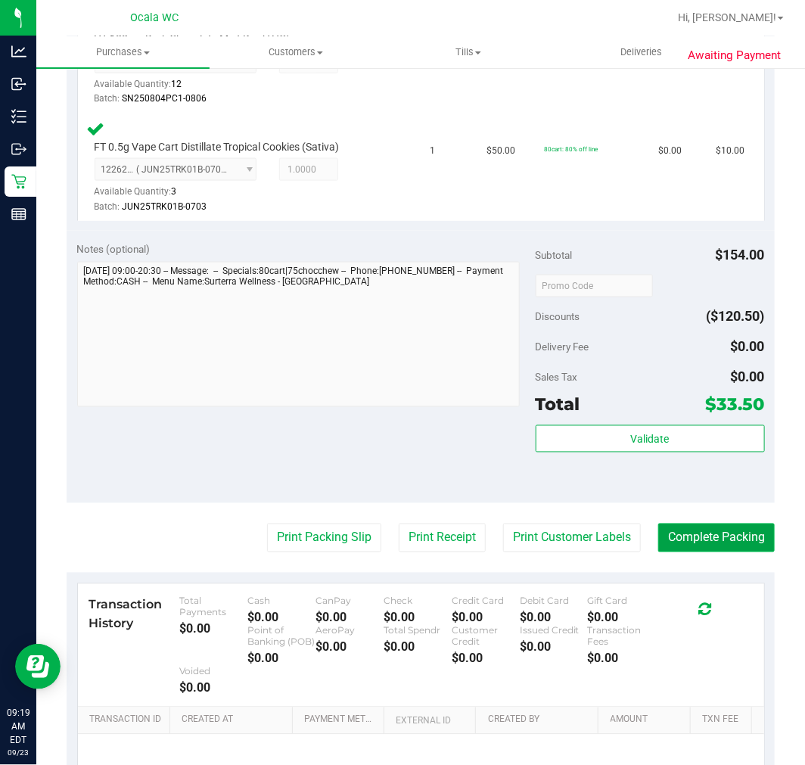
click at [707, 541] on button "Complete Packing" at bounding box center [716, 537] width 116 height 29
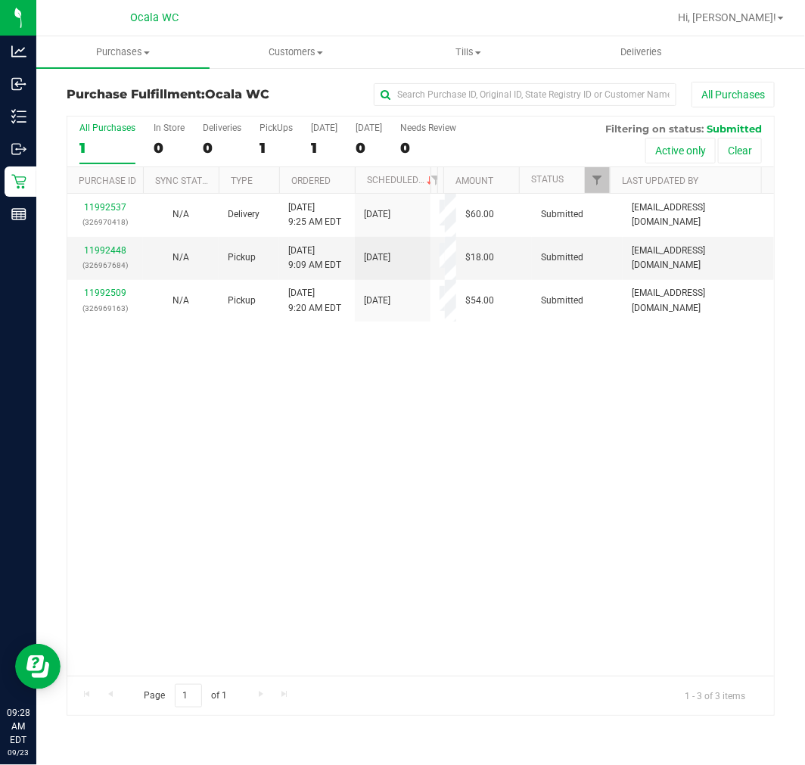
click at [103, 454] on div "11992537 (326970418) N/A Delivery [DATE] 9:25 AM EDT 9/25/2025 $60.00 Submitted…" at bounding box center [420, 435] width 706 height 482
click at [479, 573] on div "11992537 (326970418) N/A Delivery [DATE] 9:25 AM EDT 9/25/2025 $60.00 Submitted…" at bounding box center [420, 435] width 706 height 482
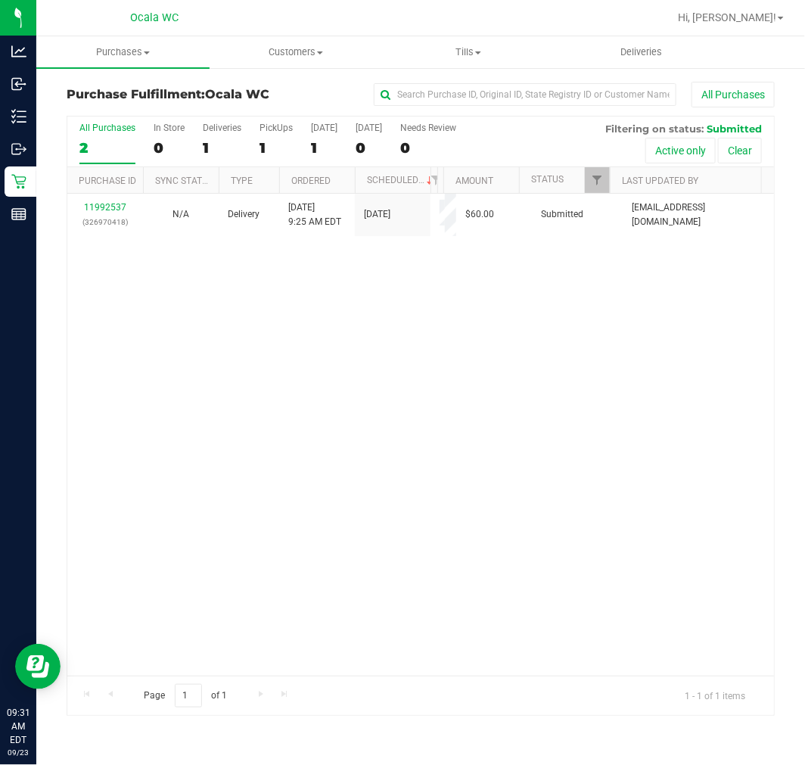
click at [169, 419] on div "11992537 (326970418) N/A Delivery [DATE] 9:25 AM EDT 9/25/2025 $60.00 Submitted…" at bounding box center [420, 435] width 706 height 482
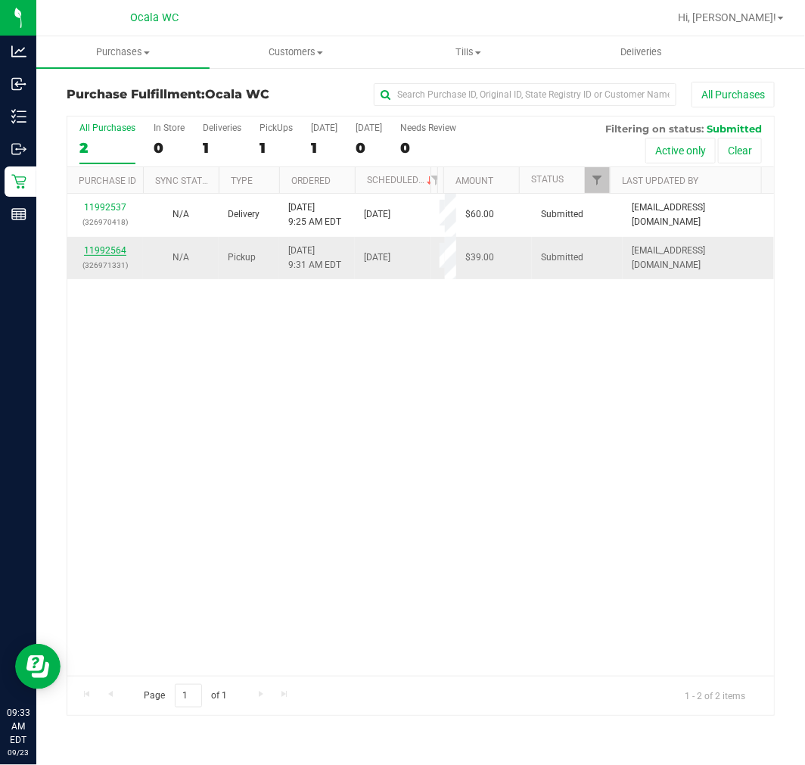
click at [120, 251] on link "11992564" at bounding box center [105, 250] width 42 height 11
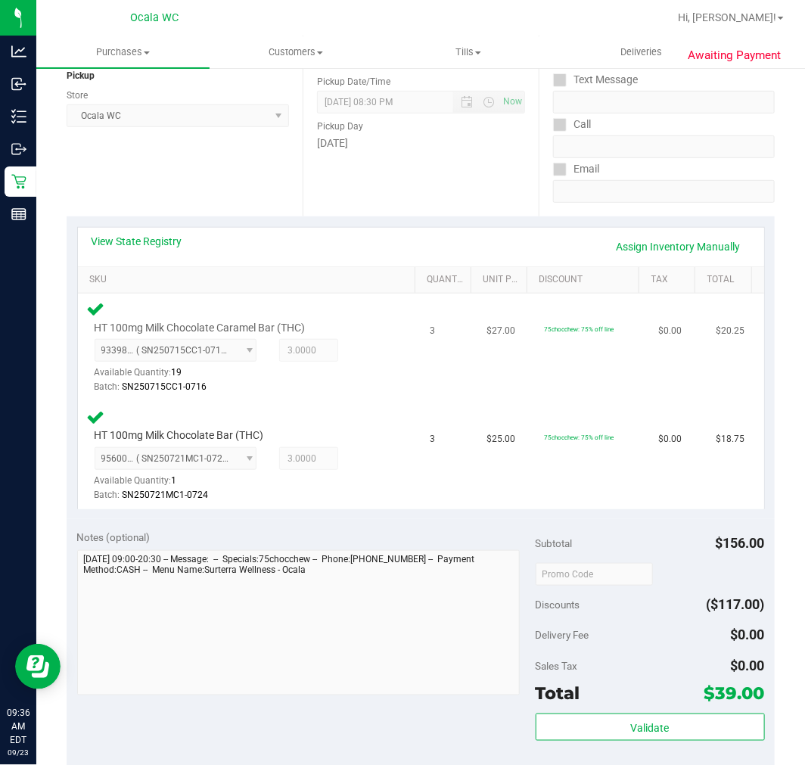
scroll to position [588, 0]
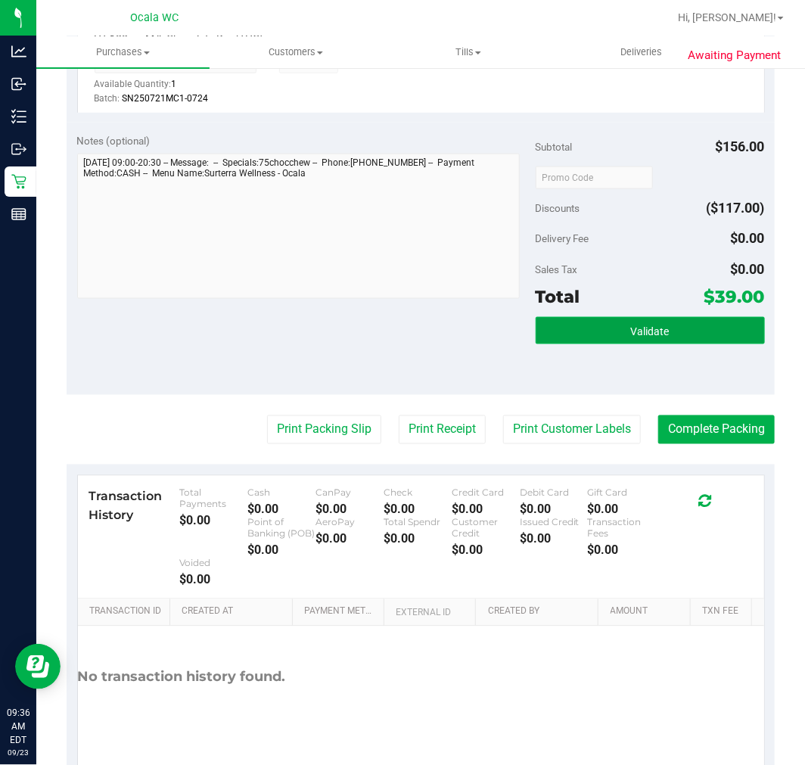
click at [580, 326] on button "Validate" at bounding box center [650, 330] width 229 height 27
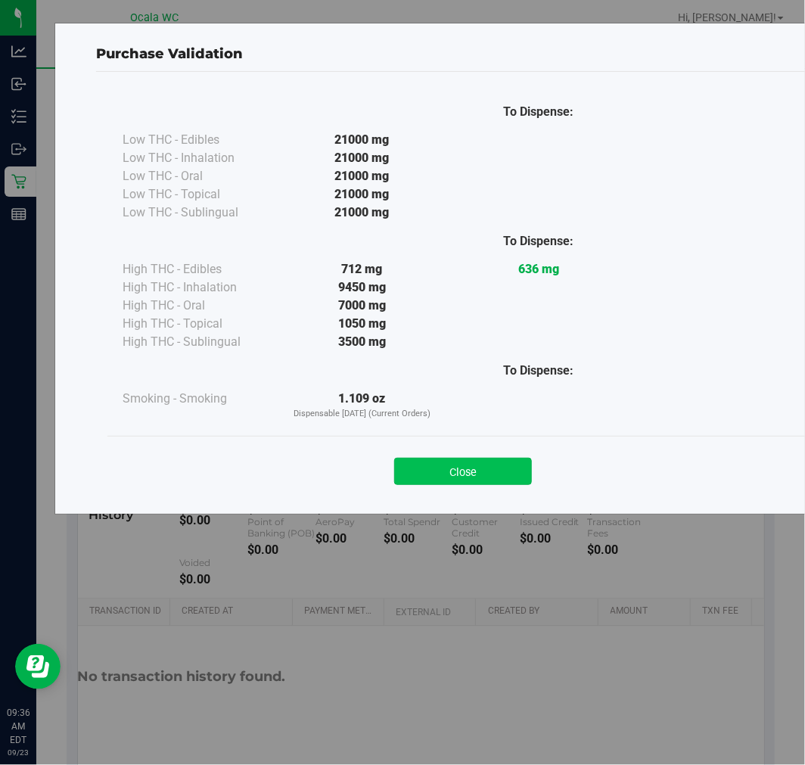
click at [512, 464] on button "Close" at bounding box center [463, 471] width 138 height 27
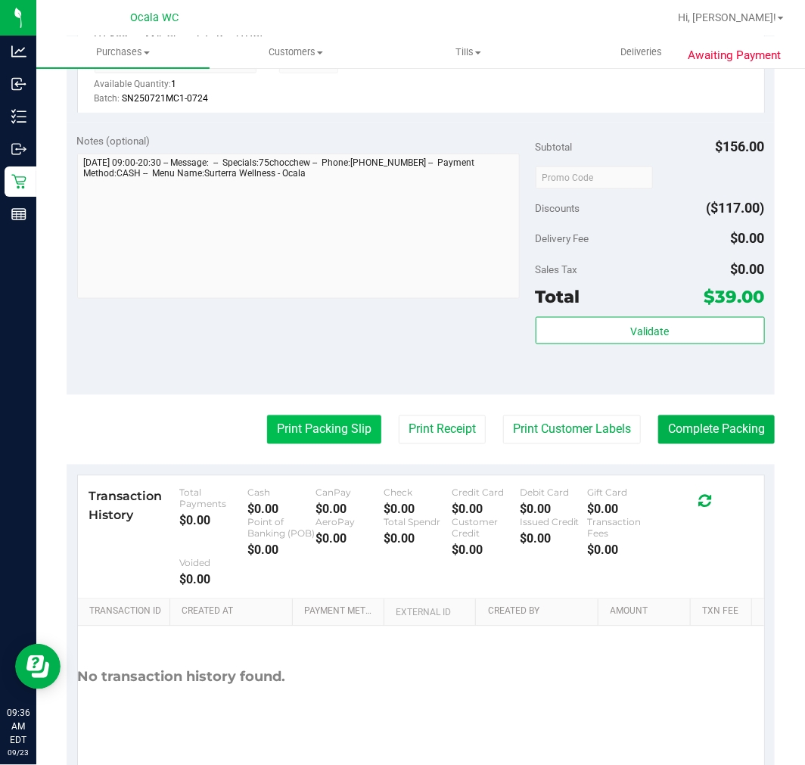
click at [275, 419] on button "Print Packing Slip" at bounding box center [324, 429] width 114 height 29
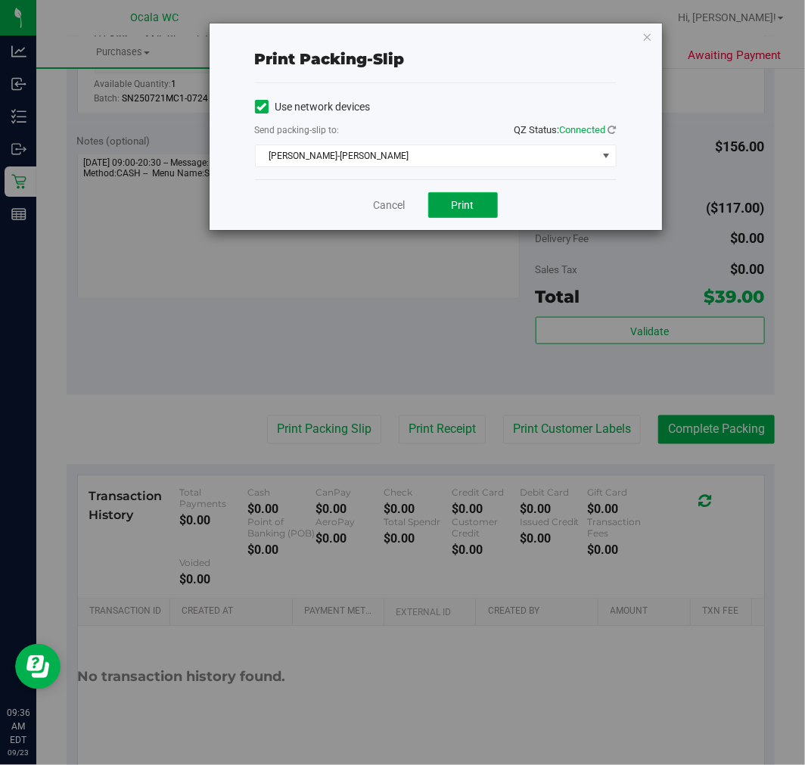
click at [464, 203] on span "Print" at bounding box center [463, 205] width 23 height 12
click at [391, 200] on link "Cancel" at bounding box center [390, 205] width 32 height 16
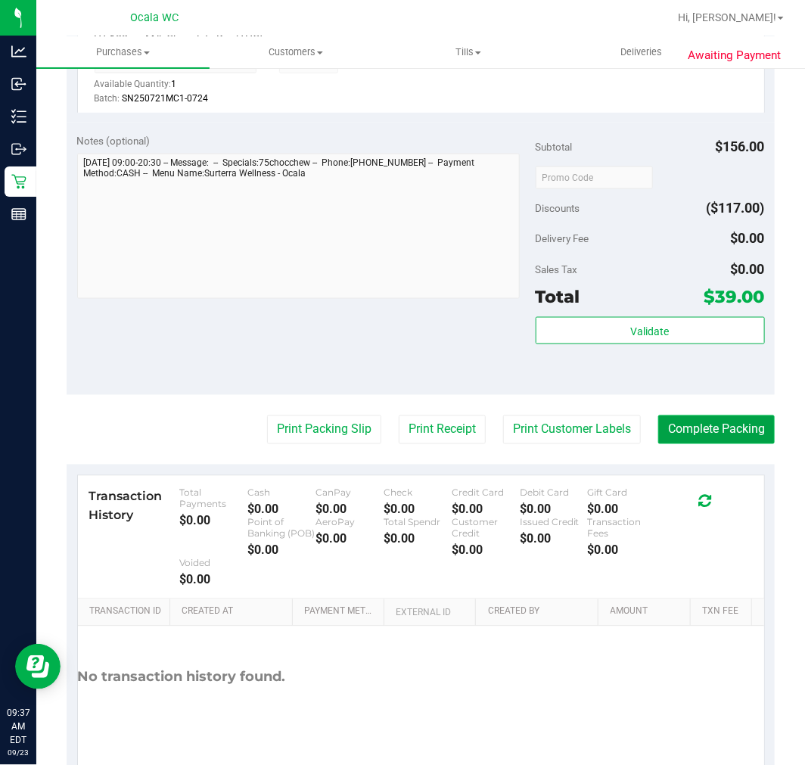
click at [687, 434] on button "Complete Packing" at bounding box center [716, 429] width 116 height 29
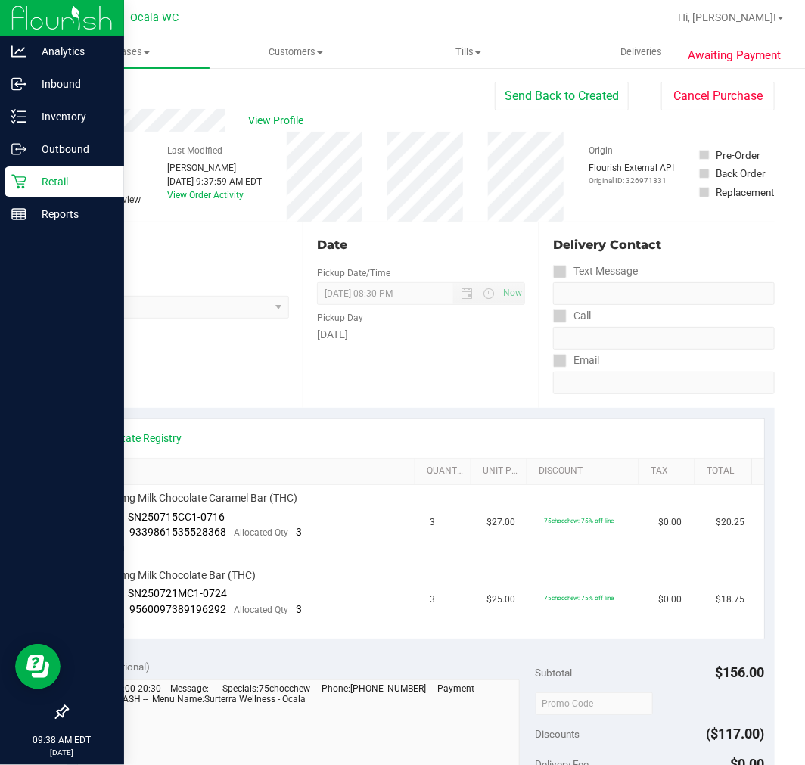
click at [27, 172] on p "Retail" at bounding box center [71, 181] width 91 height 18
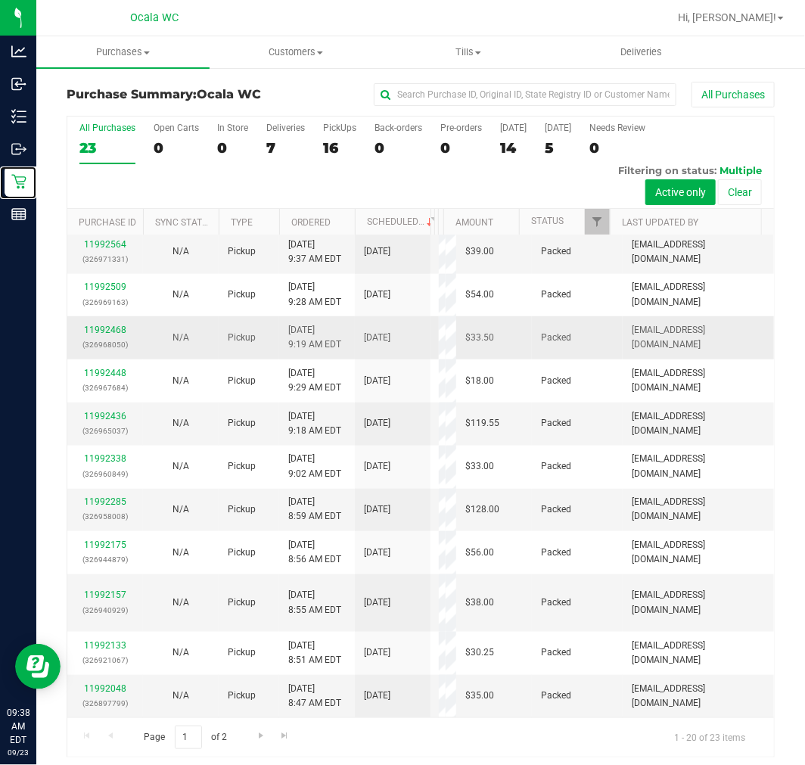
scroll to position [672, 0]
click at [100, 206] on link "11992589" at bounding box center [105, 201] width 42 height 11
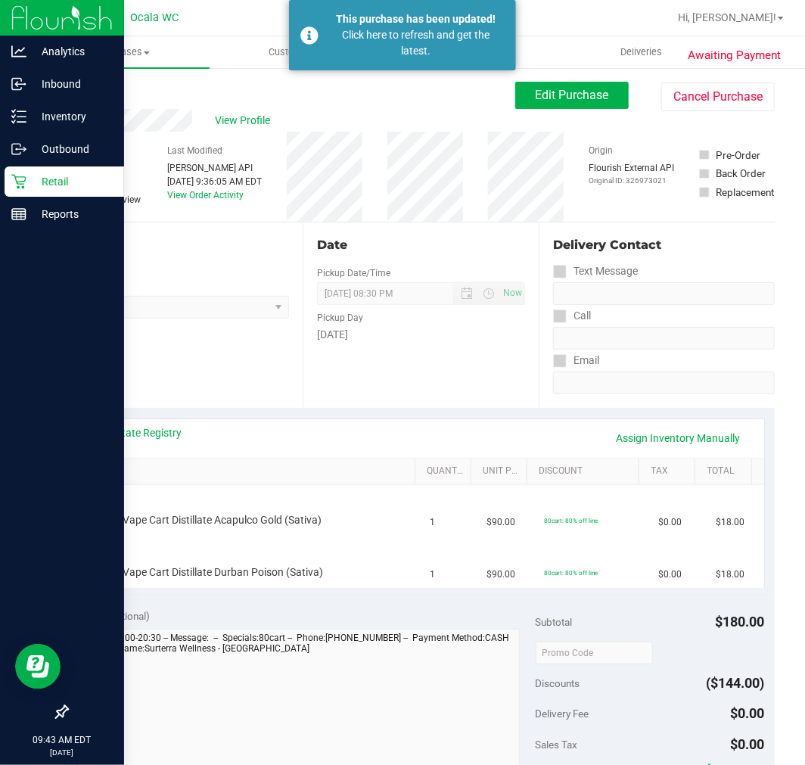
click at [33, 176] on p "Retail" at bounding box center [71, 181] width 91 height 18
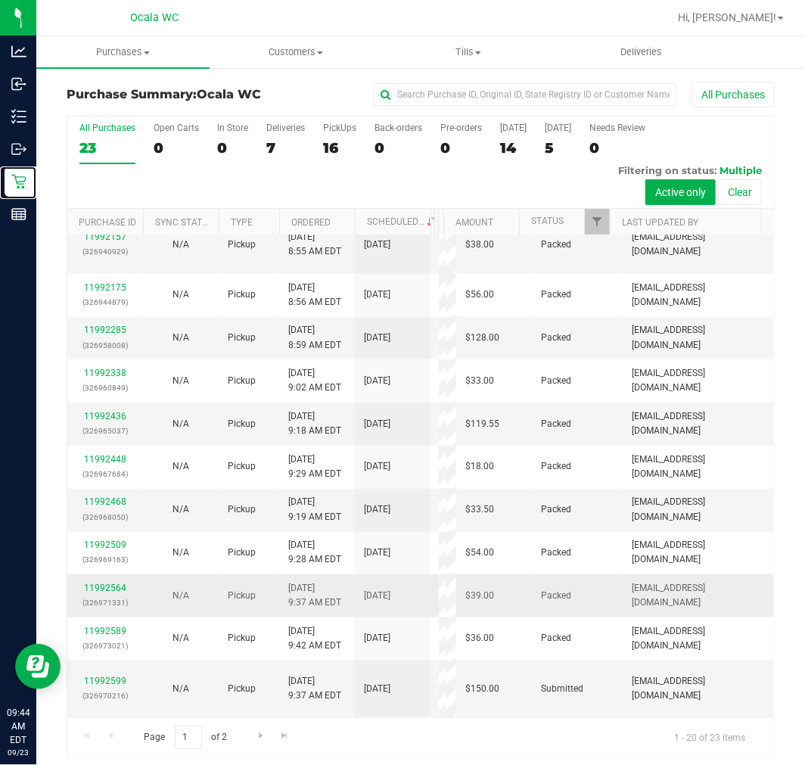
scroll to position [6, 0]
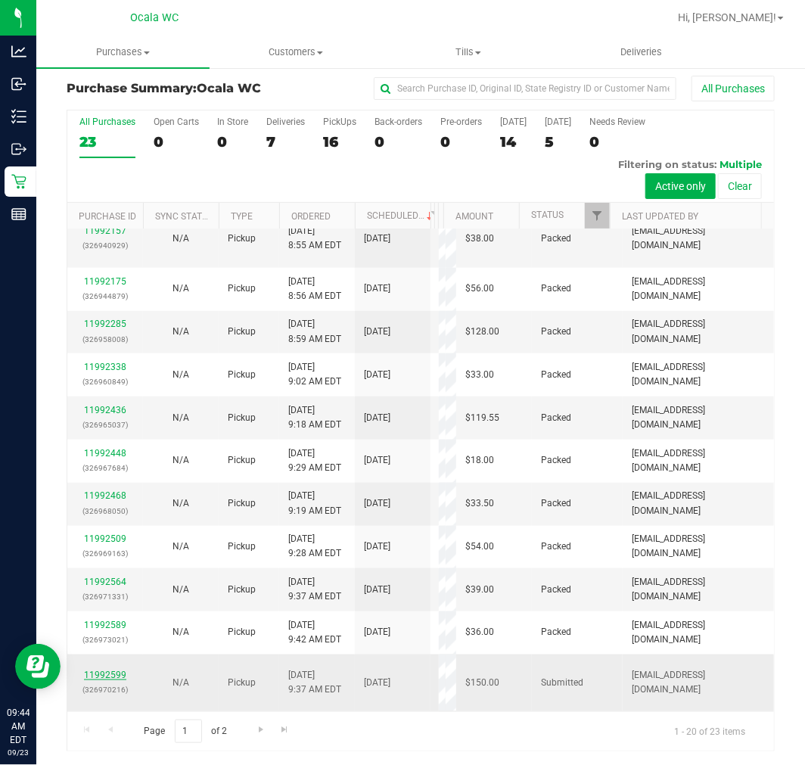
click at [115, 677] on link "11992599" at bounding box center [105, 674] width 42 height 11
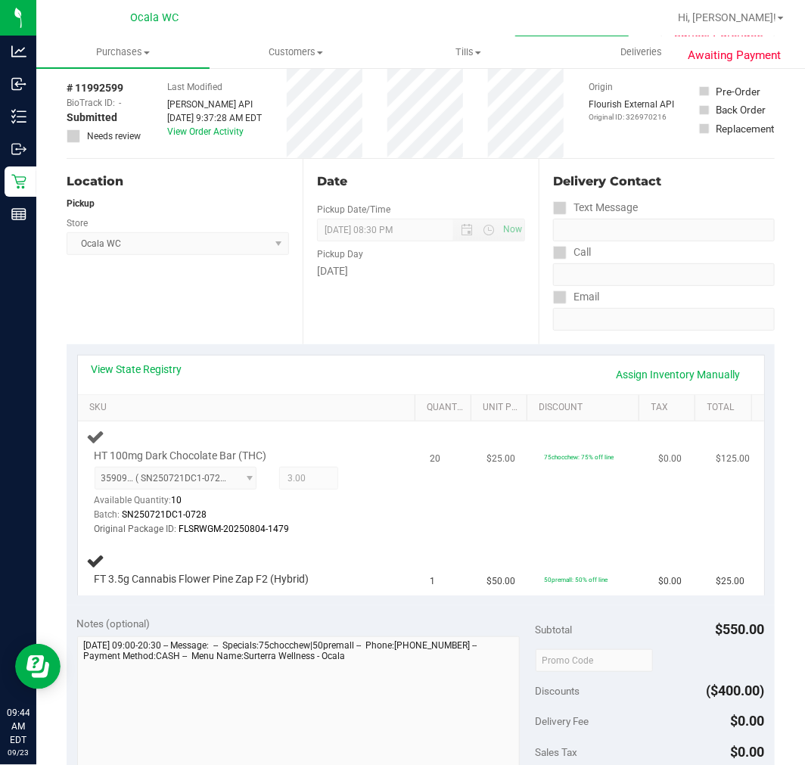
scroll to position [91, 0]
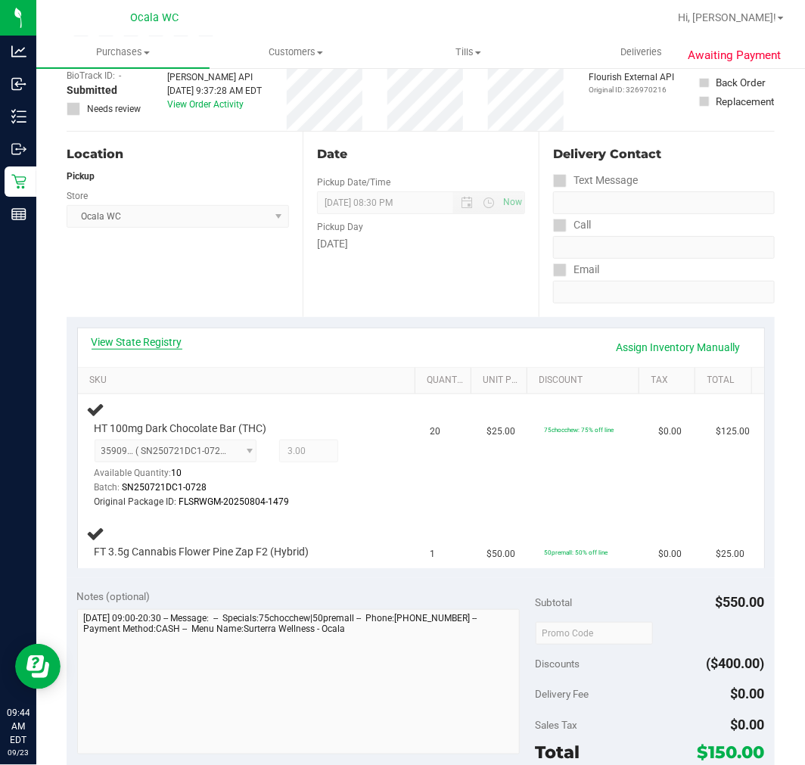
click at [144, 343] on link "View State Registry" at bounding box center [137, 341] width 91 height 15
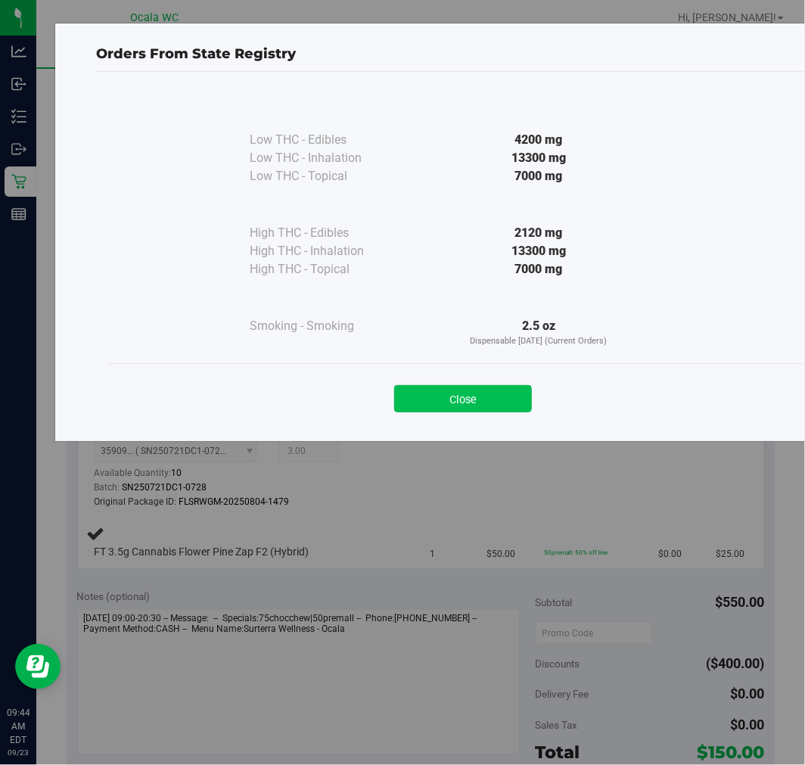
click at [459, 402] on button "Close" at bounding box center [463, 398] width 138 height 27
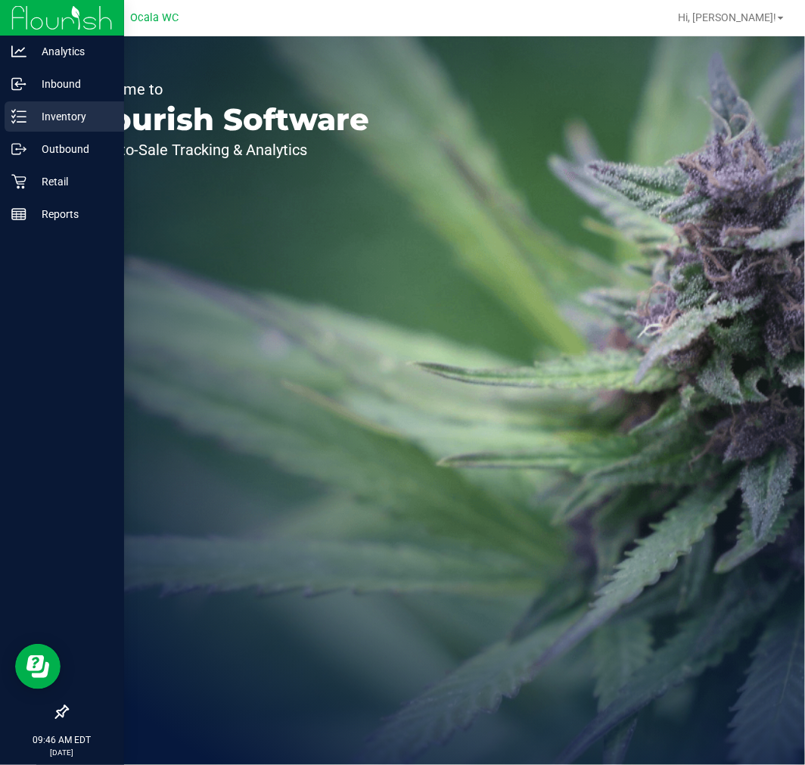
click at [21, 116] on icon at bounding box center [18, 116] width 15 height 15
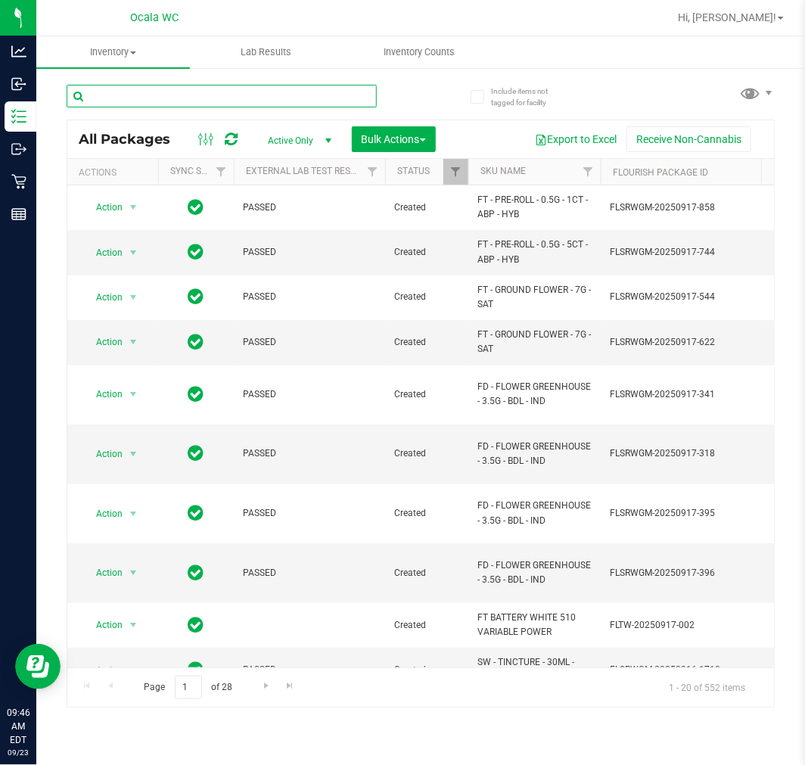
click at [328, 93] on input "text" at bounding box center [222, 96] width 310 height 23
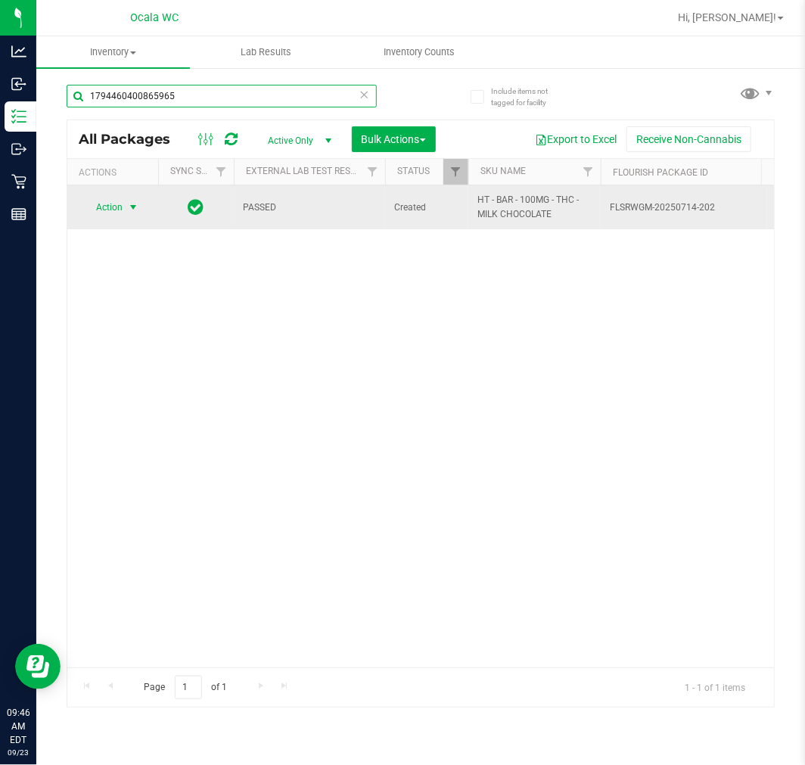
type input "1794460400865965"
click at [102, 204] on span "Action" at bounding box center [102, 207] width 41 height 21
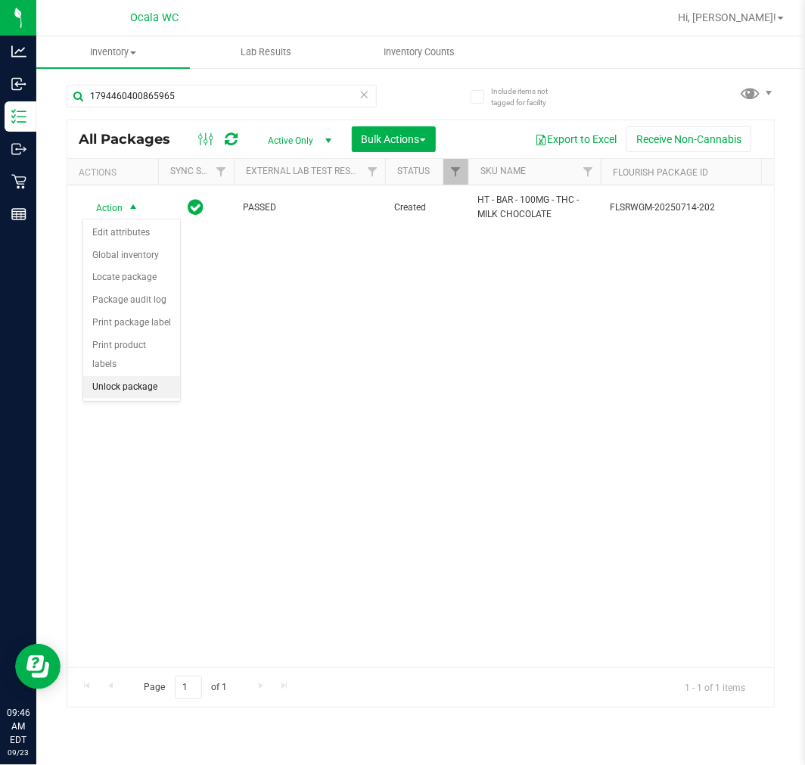
click at [154, 380] on li "Unlock package" at bounding box center [131, 387] width 97 height 23
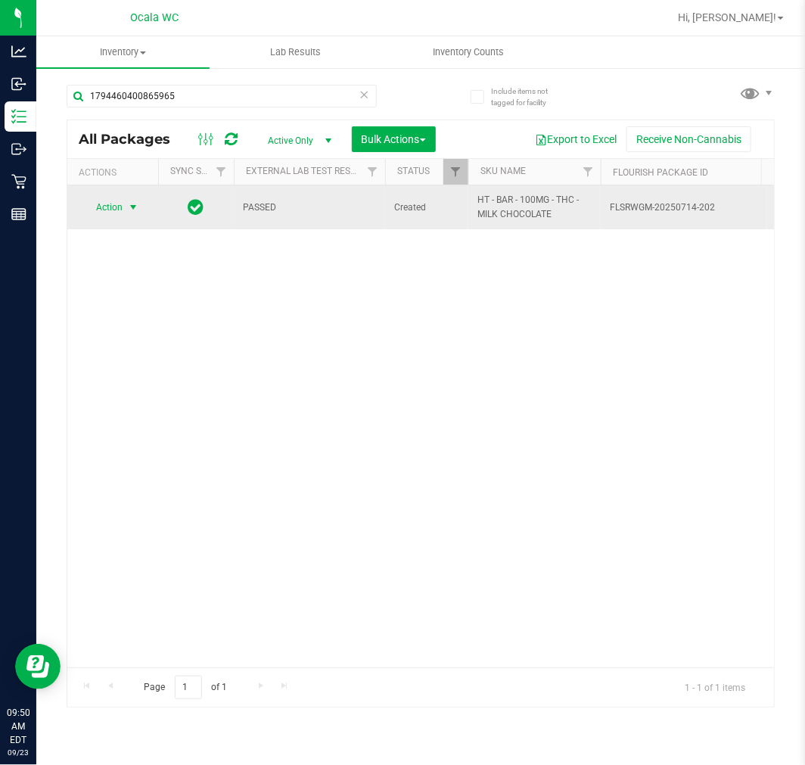
click at [104, 200] on span "Action" at bounding box center [102, 207] width 41 height 21
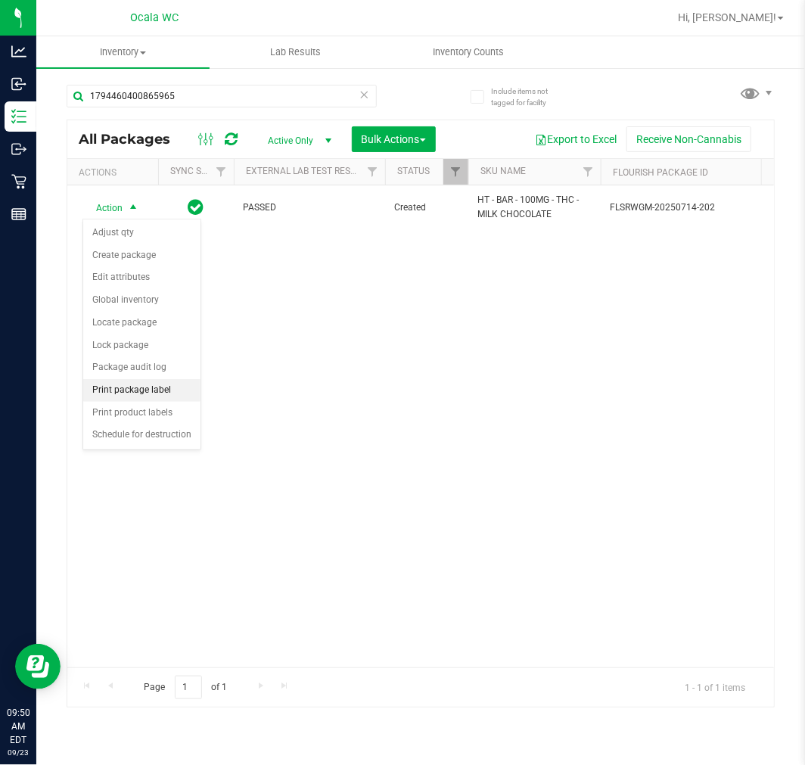
click at [147, 395] on li "Print package label" at bounding box center [141, 390] width 117 height 23
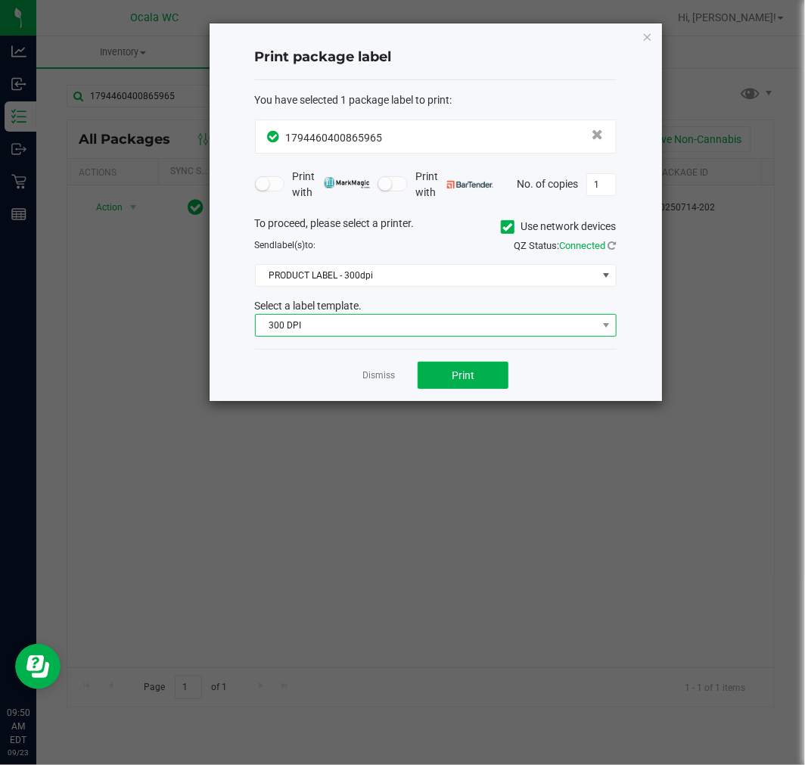
click at [390, 331] on span "300 DPI" at bounding box center [426, 325] width 341 height 21
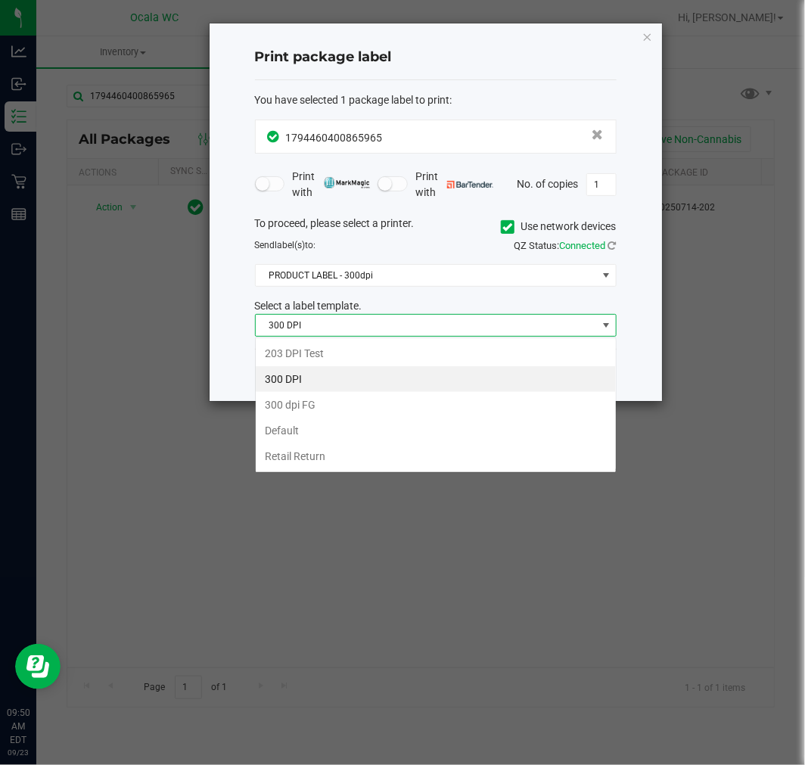
scroll to position [23, 361]
click at [365, 449] on li "Retail Return" at bounding box center [436, 456] width 360 height 26
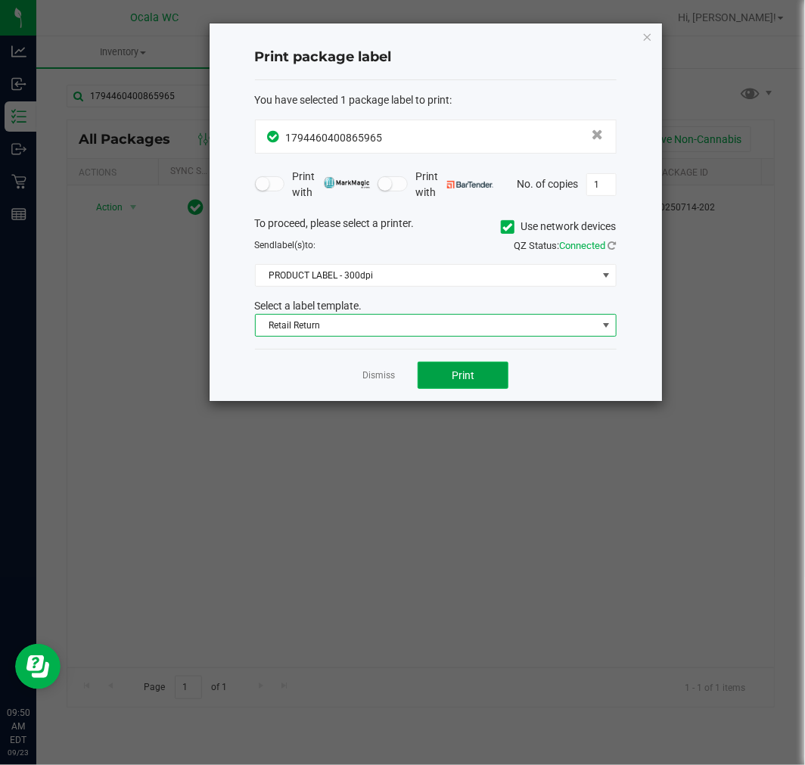
click at [458, 384] on button "Print" at bounding box center [463, 375] width 91 height 27
click at [647, 30] on icon "button" at bounding box center [647, 36] width 11 height 18
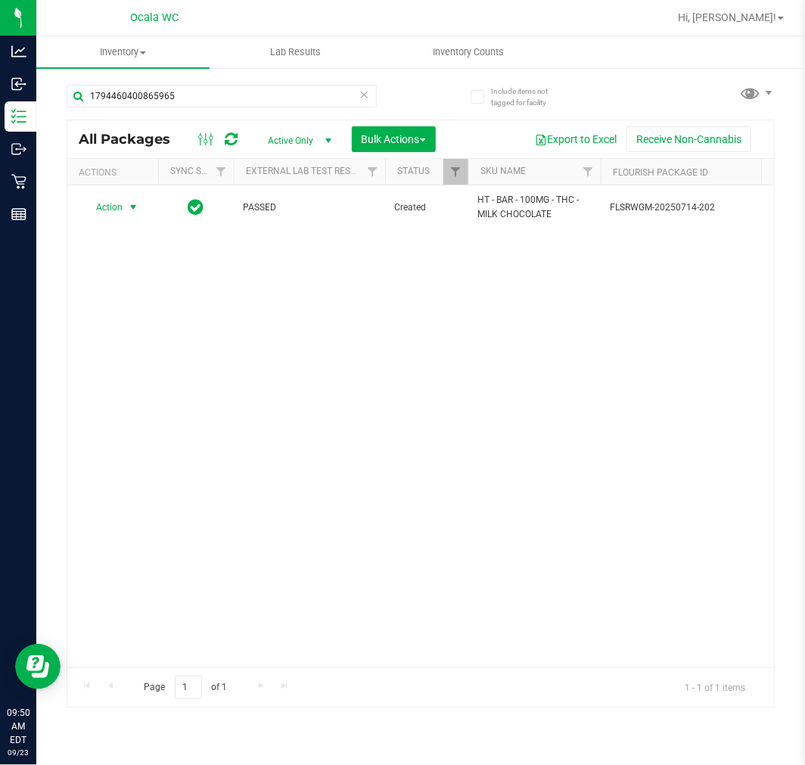
drag, startPoint x: 773, startPoint y: 1, endPoint x: 176, endPoint y: 433, distance: 737.1
click at [176, 439] on div "Action Action Adjust qty Create package Edit attributes Global inventory Locate…" at bounding box center [420, 426] width 706 height 482
click at [753, 16] on span "Hi, [PERSON_NAME]!" at bounding box center [727, 17] width 98 height 12
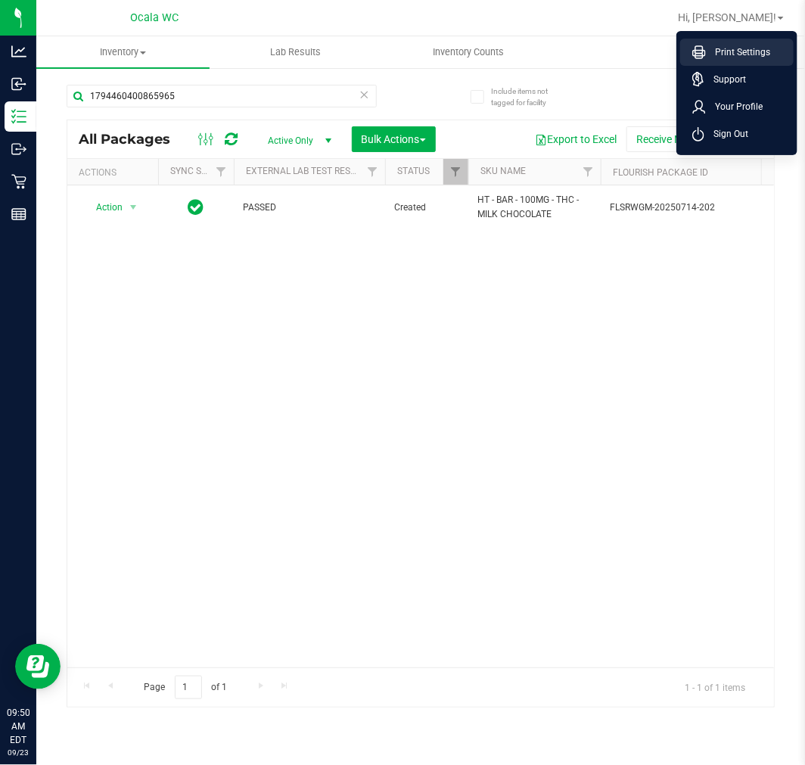
click at [739, 59] on li "Print Settings" at bounding box center [736, 52] width 113 height 27
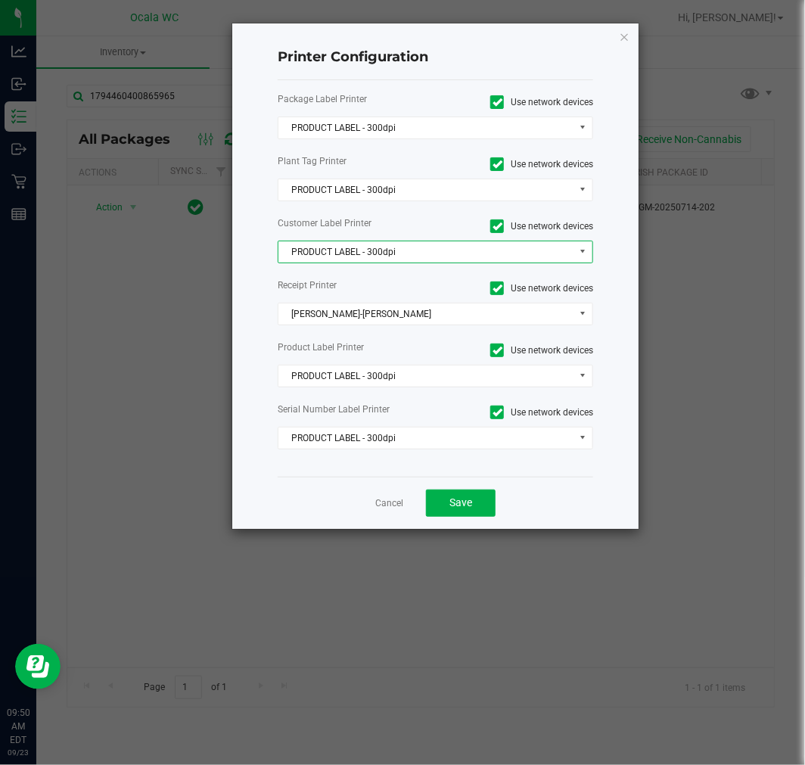
click at [403, 247] on span "PRODUCT LABEL - 300dpi" at bounding box center [426, 251] width 296 height 21
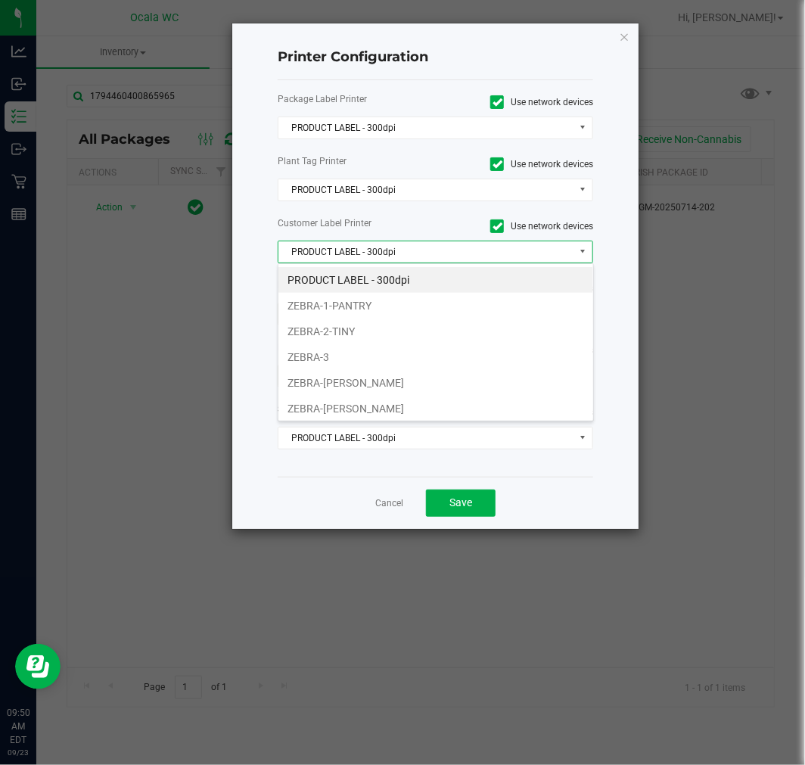
scroll to position [23, 315]
click at [392, 383] on li "ZEBRA-BRANDY-CLARK" at bounding box center [435, 383] width 315 height 26
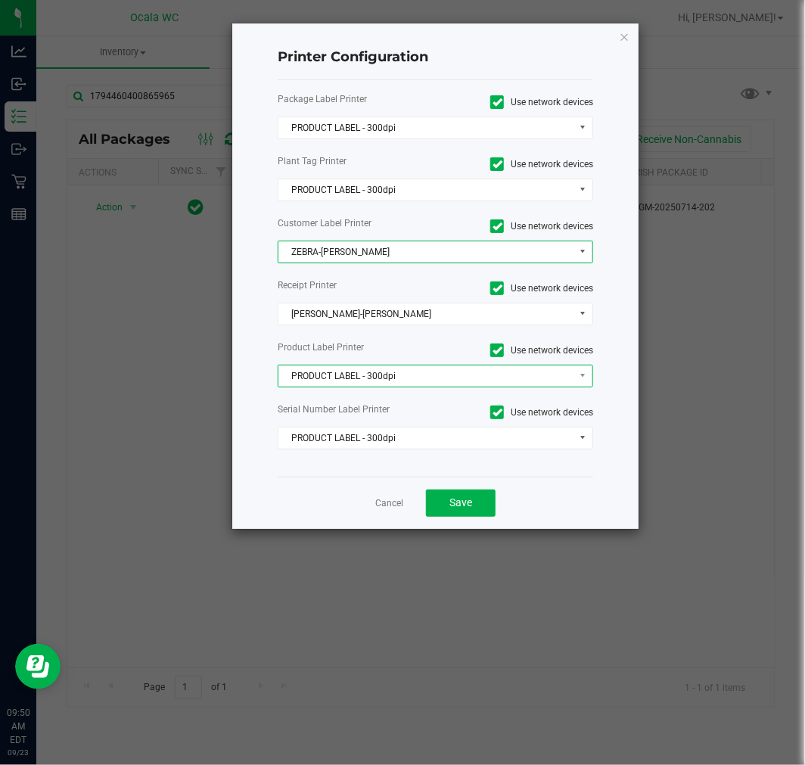
click at [414, 376] on span "PRODUCT LABEL - 300dpi" at bounding box center [426, 375] width 296 height 21
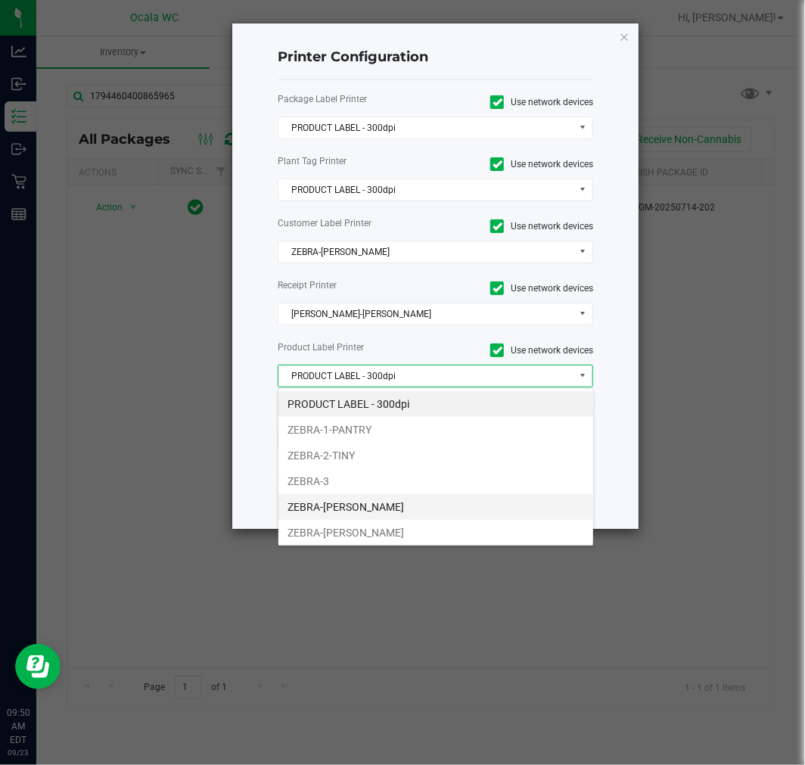
click at [366, 500] on li "ZEBRA-[PERSON_NAME]" at bounding box center [435, 507] width 315 height 26
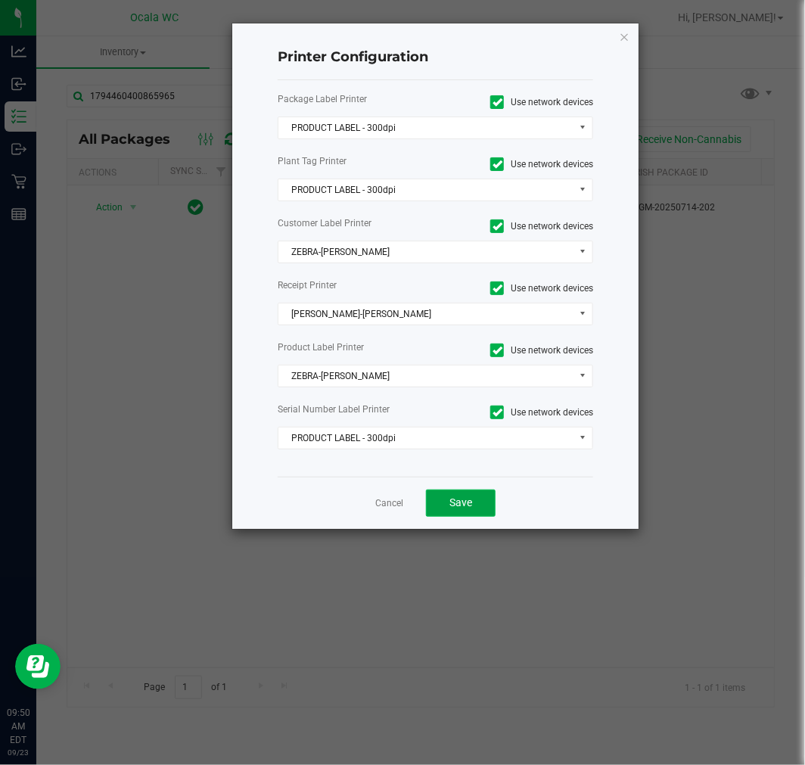
click at [471, 508] on span "Save" at bounding box center [460, 502] width 23 height 12
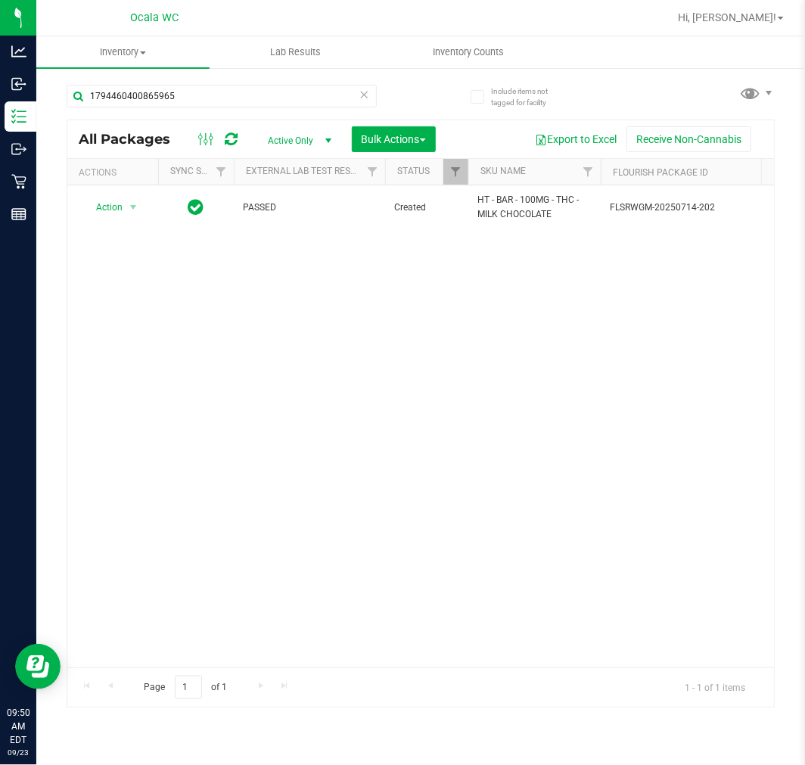
click at [452, 439] on div "Action Action Adjust qty Create package Edit attributes Global inventory Locate…" at bounding box center [420, 426] width 706 height 482
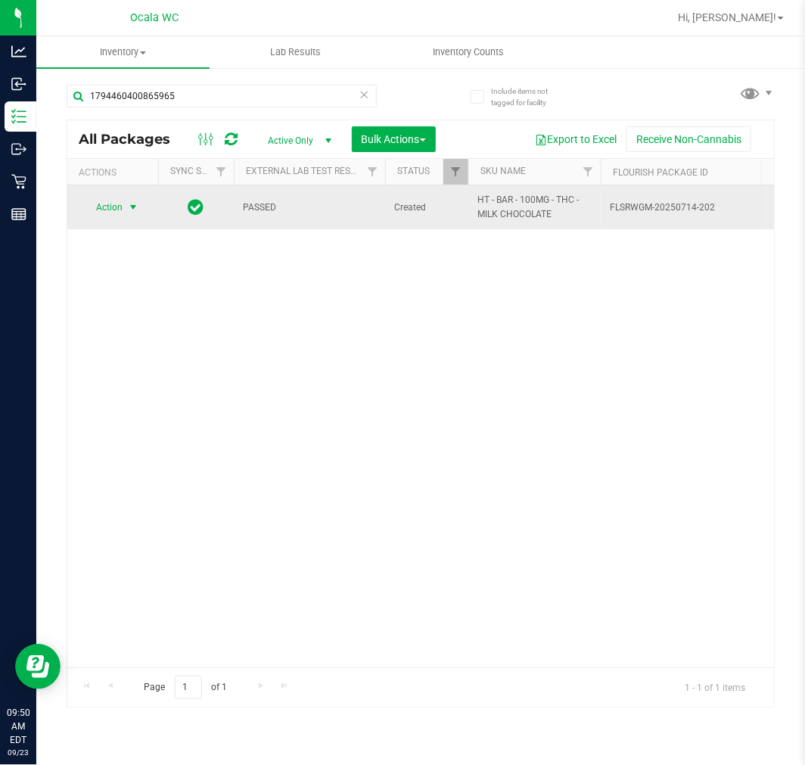
click at [99, 207] on span "Action" at bounding box center [102, 207] width 41 height 21
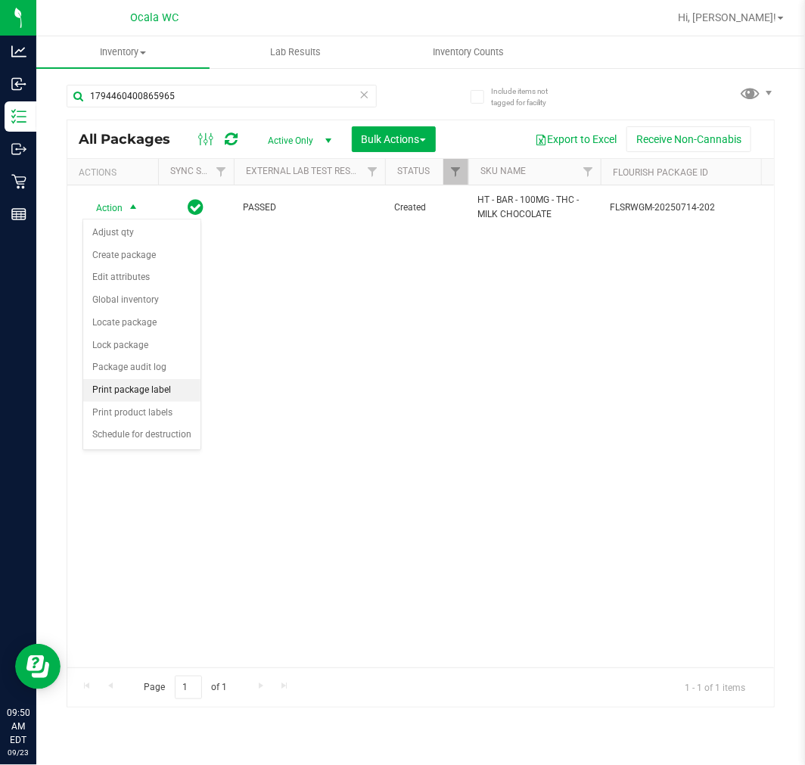
click at [135, 390] on li "Print package label" at bounding box center [141, 390] width 117 height 23
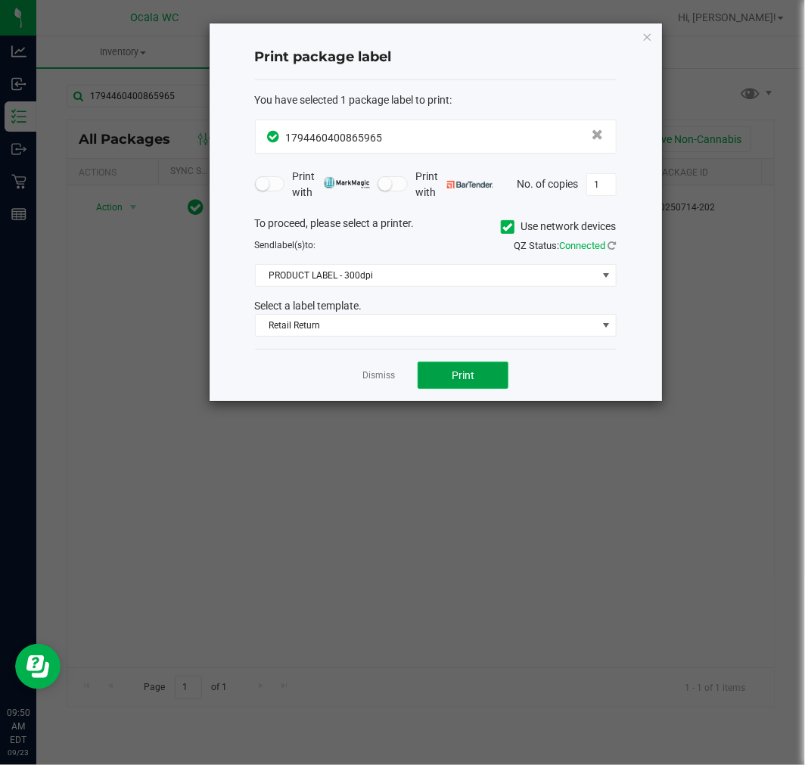
click at [446, 377] on button "Print" at bounding box center [463, 375] width 91 height 27
click at [436, 378] on button "Print" at bounding box center [463, 375] width 91 height 27
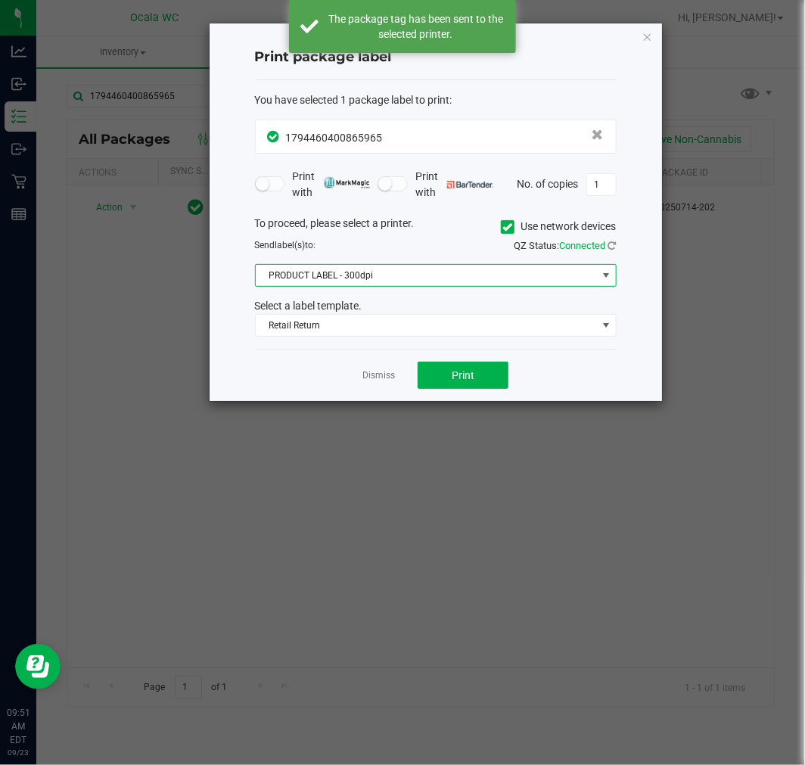
click at [429, 269] on span "PRODUCT LABEL - 300dpi" at bounding box center [426, 275] width 341 height 21
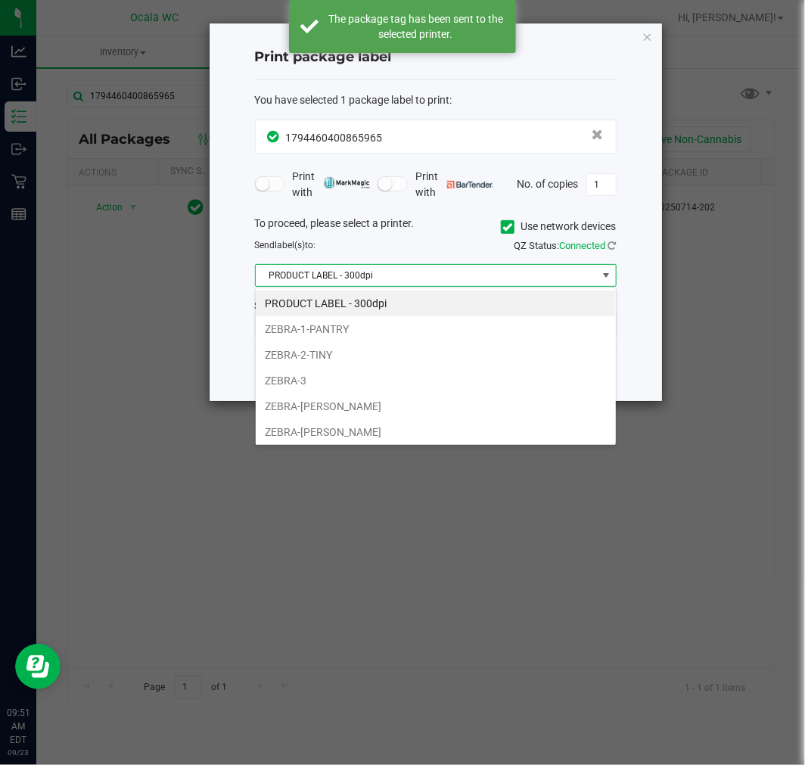
scroll to position [23, 361]
click at [409, 411] on li "ZEBRA-BRANDY-CLARK" at bounding box center [436, 406] width 360 height 26
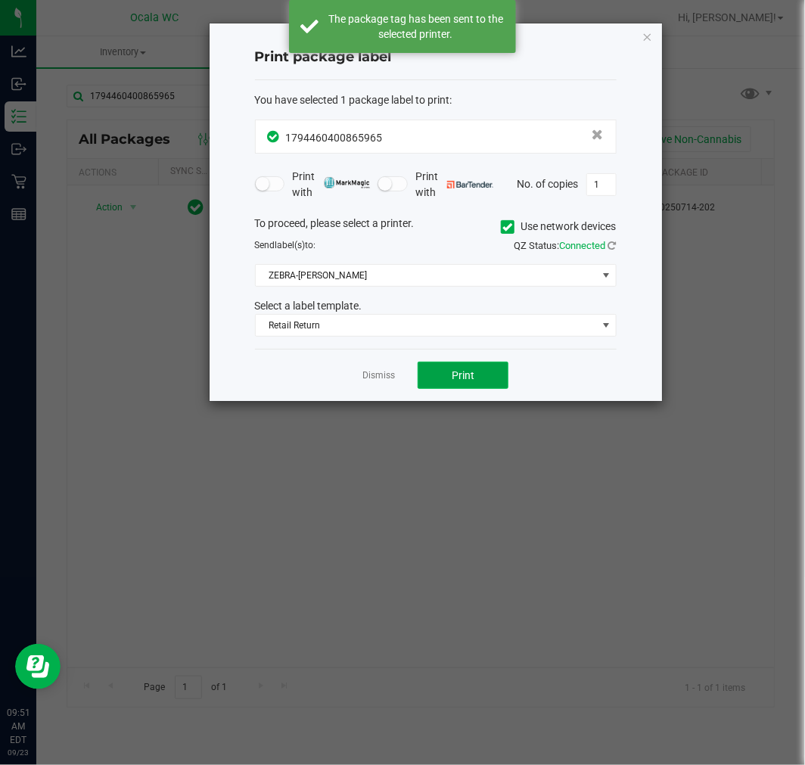
click at [462, 369] on span "Print" at bounding box center [463, 375] width 23 height 12
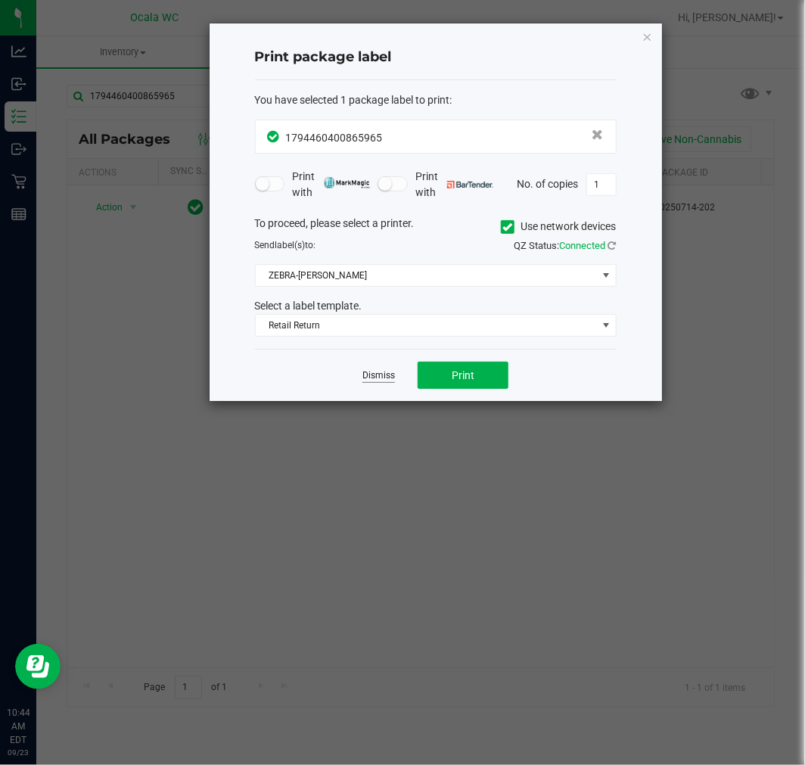
click at [389, 374] on link "Dismiss" at bounding box center [378, 375] width 33 height 13
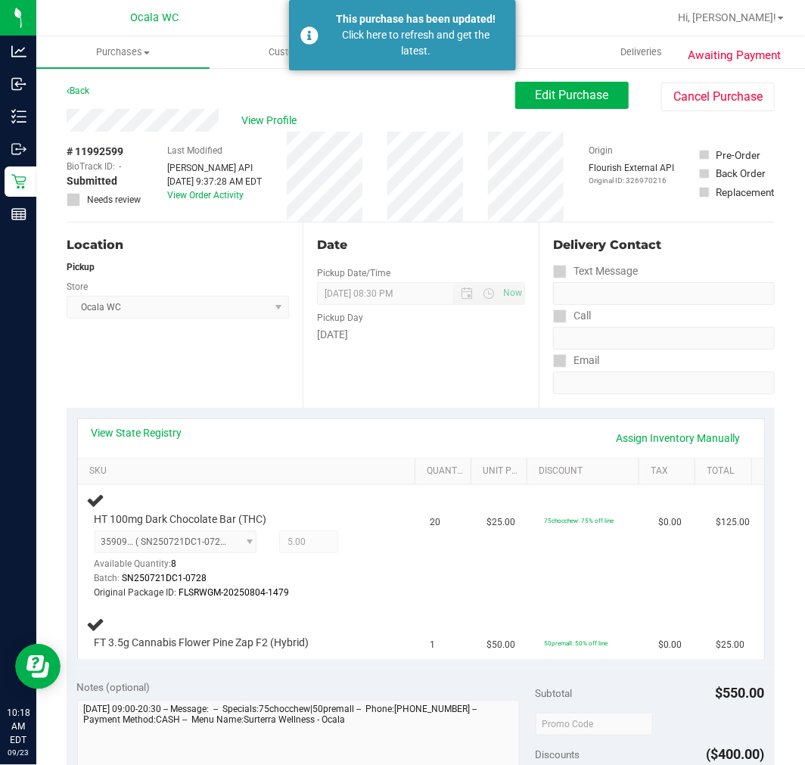
click at [401, 330] on div "[DATE]" at bounding box center [421, 335] width 208 height 16
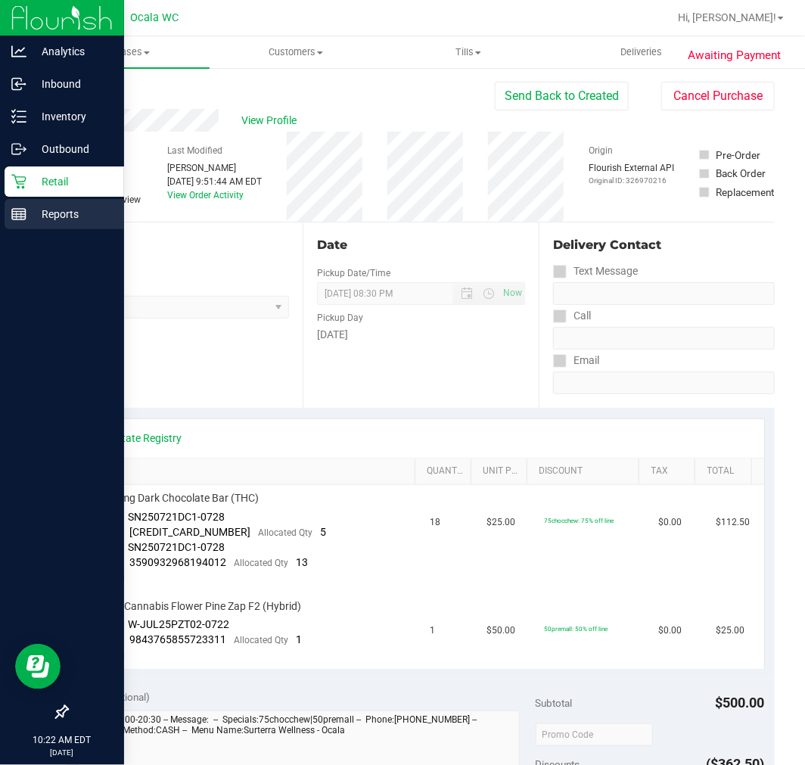
click at [55, 208] on p "Reports" at bounding box center [71, 214] width 91 height 18
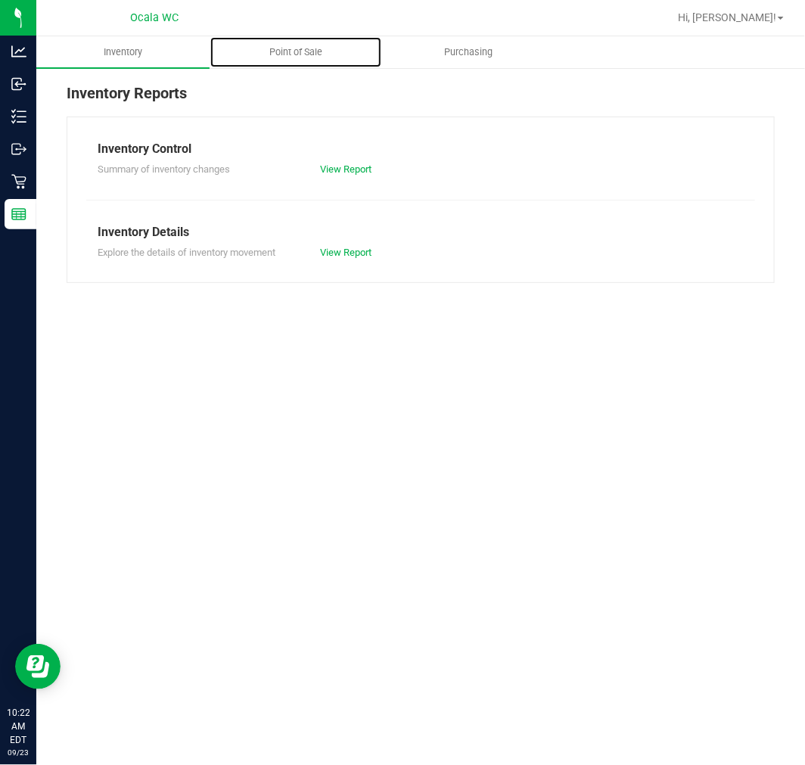
click at [306, 61] on uib-tab-heading "Point of Sale" at bounding box center [296, 52] width 172 height 30
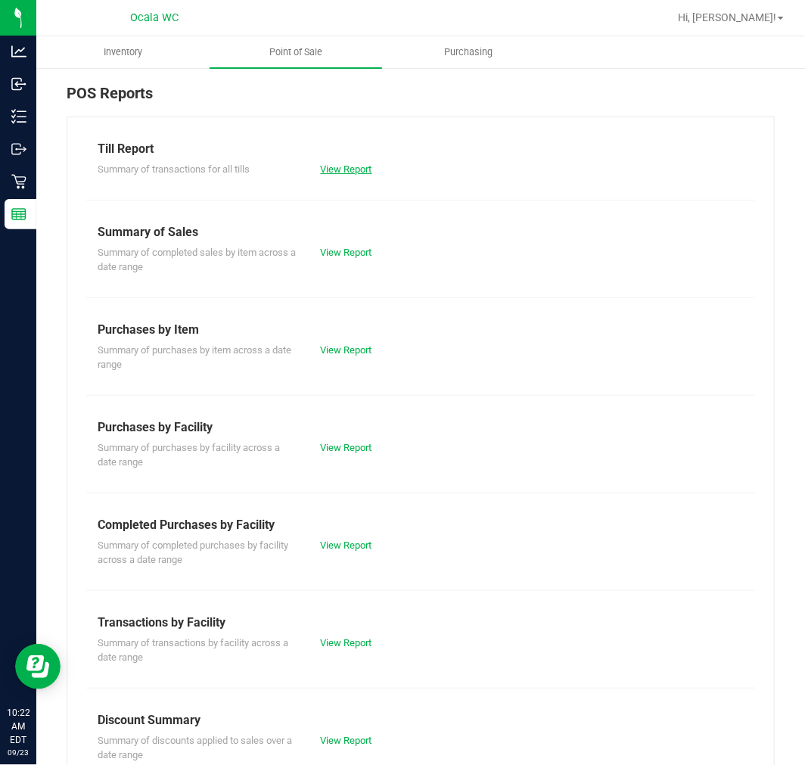
click at [338, 170] on link "View Report" at bounding box center [346, 168] width 51 height 11
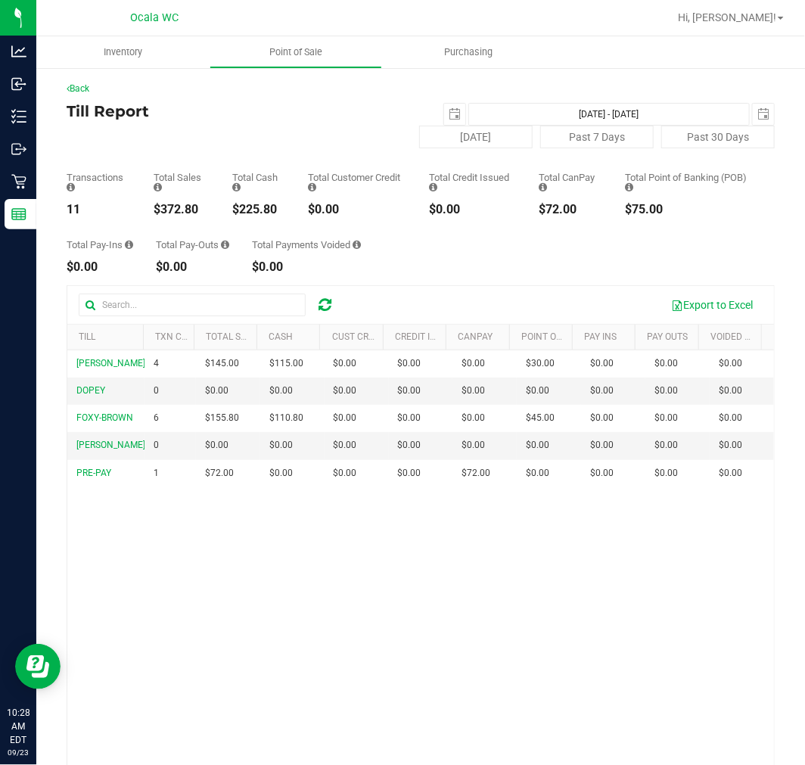
click at [523, 618] on div "[PERSON_NAME] 4 $145.00 $115.00 $0.00 $0.00 $0.00 $0.00 $0.00 $30.00 $0.00 $0.0…" at bounding box center [420, 591] width 706 height 482
click at [262, 91] on div "Back" at bounding box center [421, 89] width 708 height 14
click at [236, 647] on div "BRANDY-CLARK 8 $491.05 $111.05 $0.00 $0.00 $0.00 $0.00 $0.00 $380.00 $0.00 $0.0…" at bounding box center [420, 591] width 706 height 482
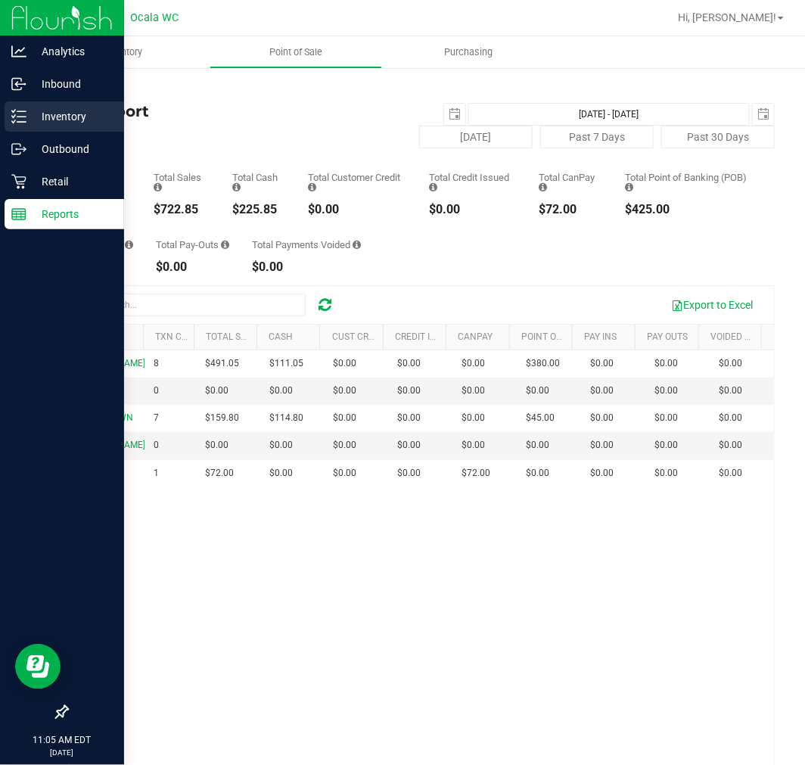
click at [26, 121] on p "Inventory" at bounding box center [71, 116] width 91 height 18
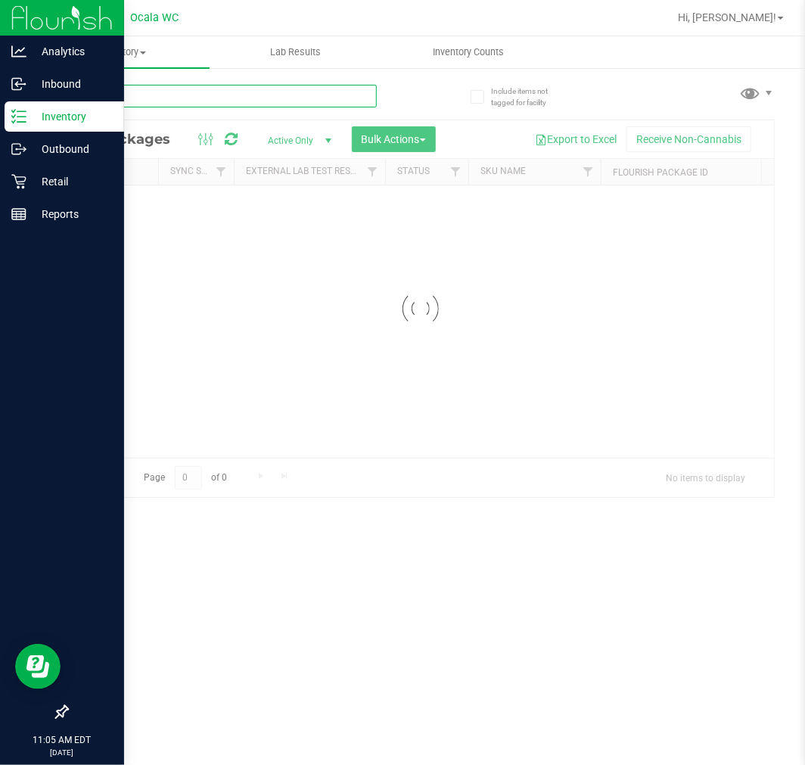
click at [141, 95] on input "text" at bounding box center [222, 96] width 310 height 23
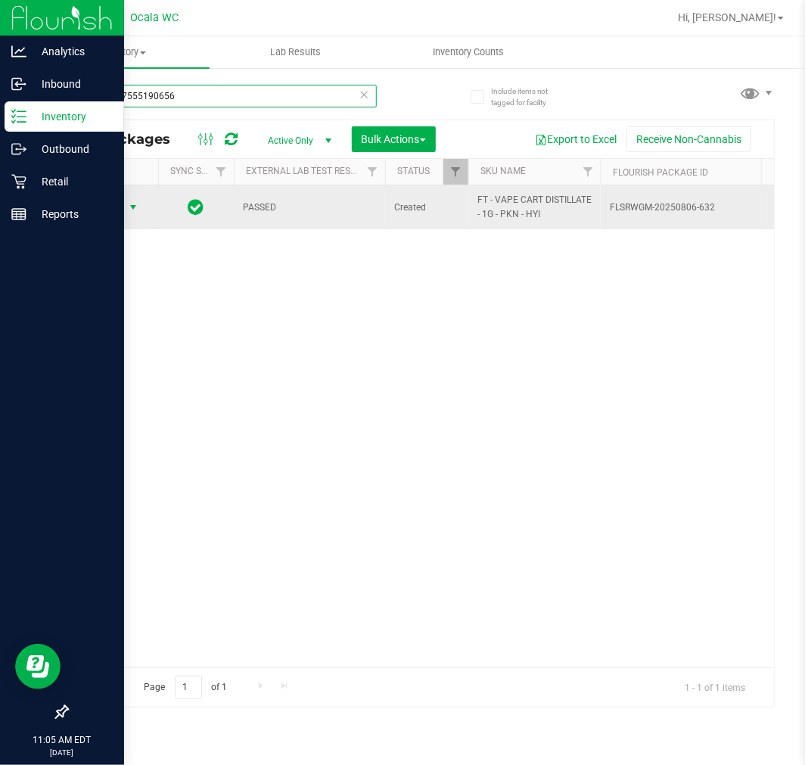
type input "4267317555190656"
click at [110, 202] on span "Action" at bounding box center [102, 207] width 41 height 21
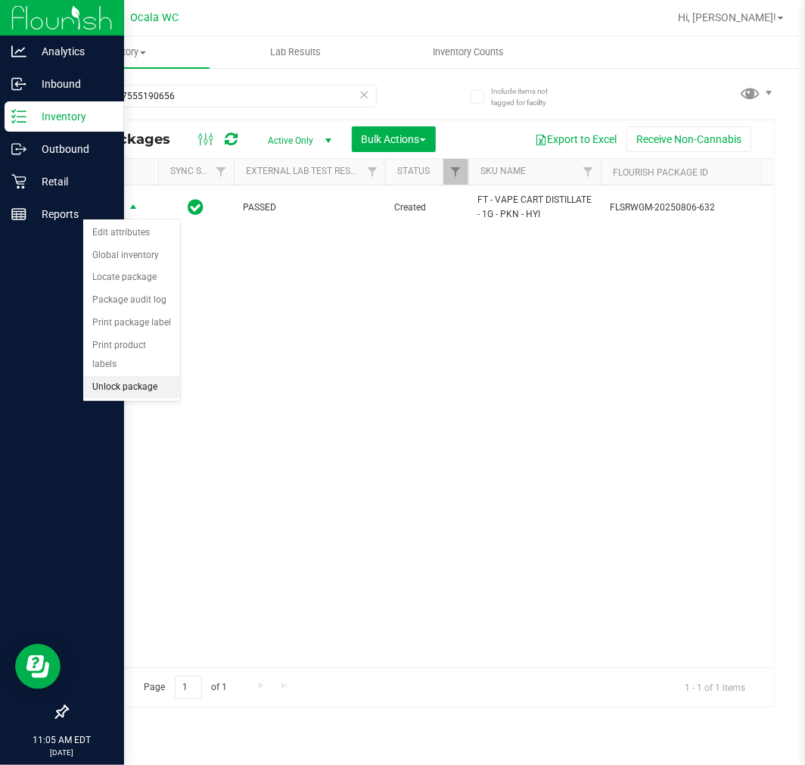
click at [141, 383] on li "Unlock package" at bounding box center [131, 387] width 97 height 23
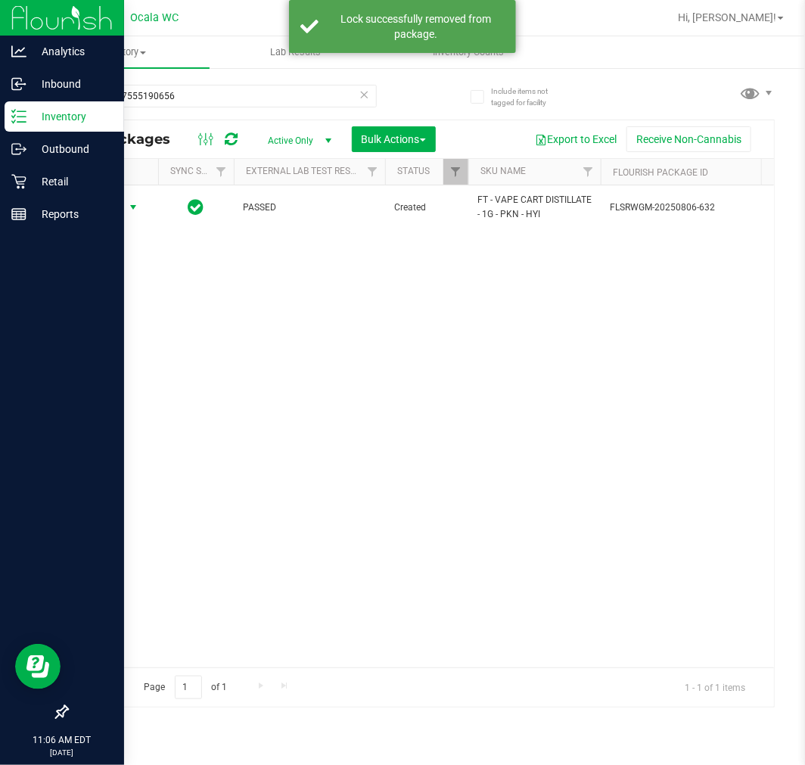
click at [101, 213] on span "Action" at bounding box center [102, 207] width 41 height 21
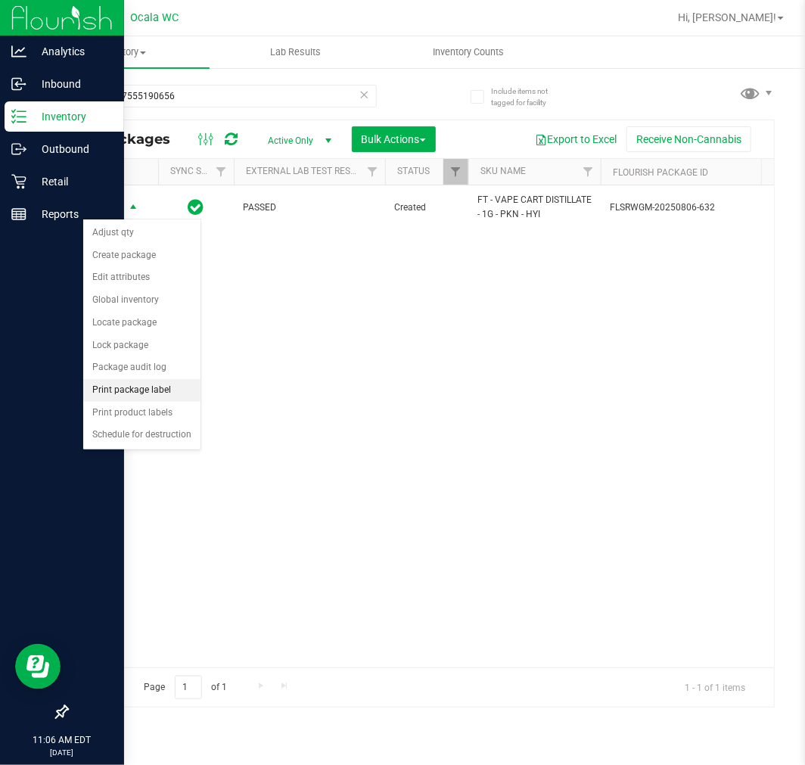
click at [142, 392] on li "Print package label" at bounding box center [141, 390] width 117 height 23
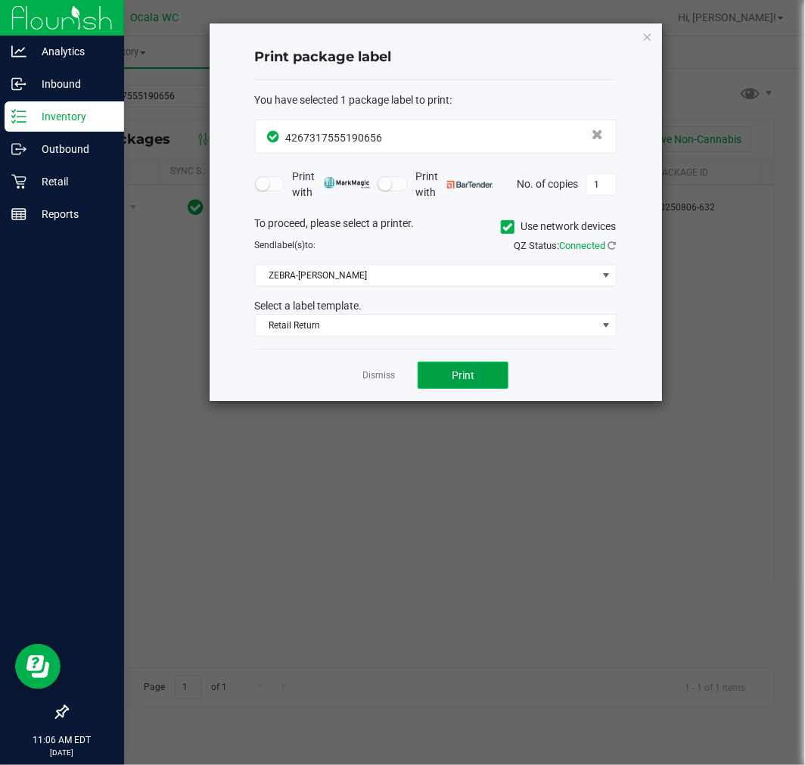
click at [455, 375] on span "Print" at bounding box center [463, 375] width 23 height 12
click at [576, 594] on ngb-modal-window "Print package label You have selected 1 package label to print : 42673175551906…" at bounding box center [408, 382] width 816 height 765
click at [374, 374] on link "Dismiss" at bounding box center [378, 375] width 33 height 13
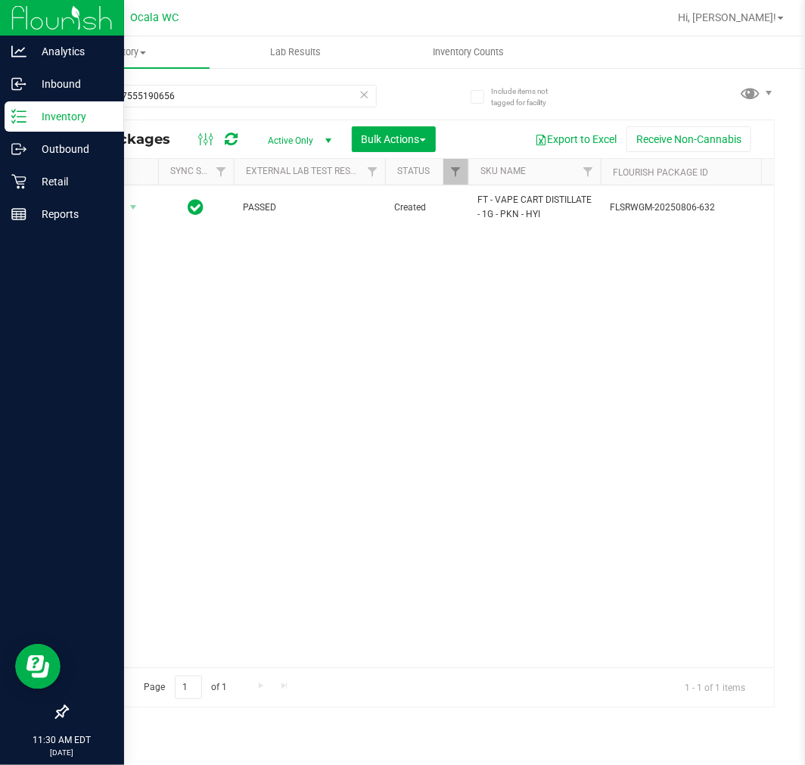
drag, startPoint x: 458, startPoint y: 418, endPoint x: 33, endPoint y: 14, distance: 586.9
click at [450, 405] on div "Action Action Adjust qty Create package Edit attributes Global inventory Locate…" at bounding box center [420, 426] width 706 height 482
click at [21, 207] on icon at bounding box center [18, 213] width 15 height 15
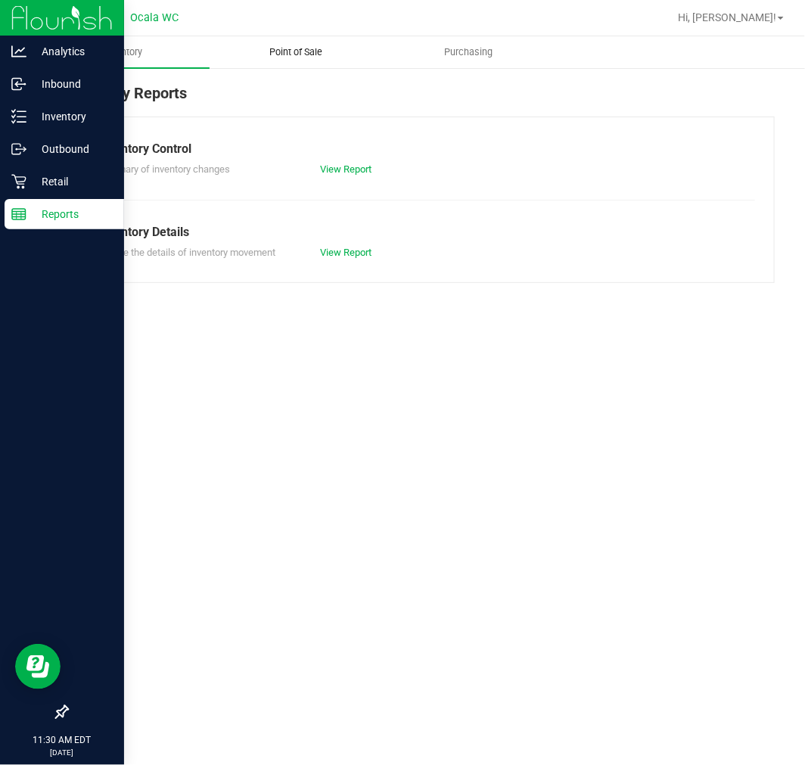
click at [303, 53] on span "Point of Sale" at bounding box center [296, 52] width 94 height 14
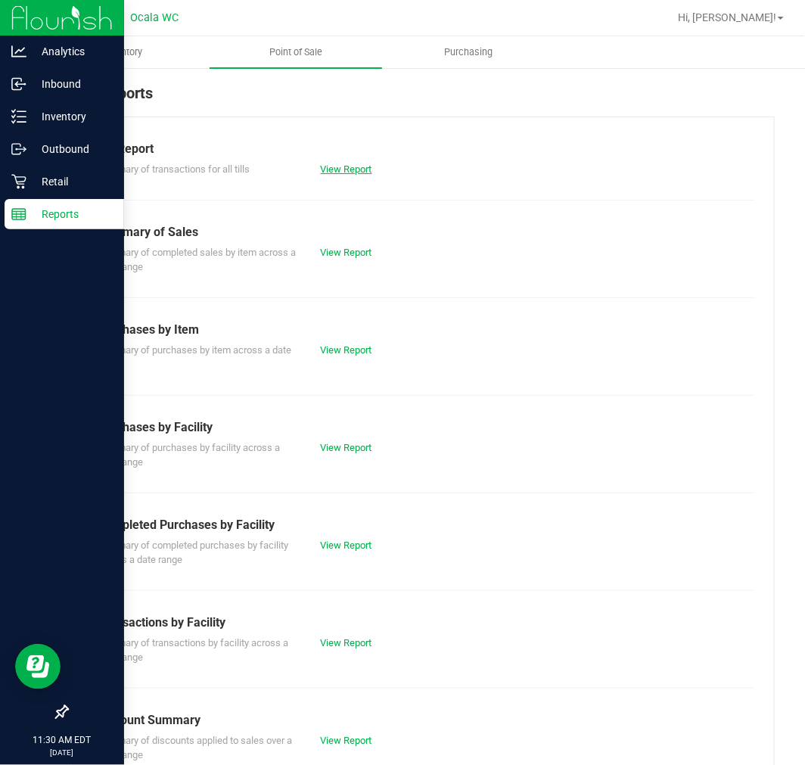
click at [346, 171] on link "View Report" at bounding box center [346, 168] width 51 height 11
